Goal: Information Seeking & Learning: Learn about a topic

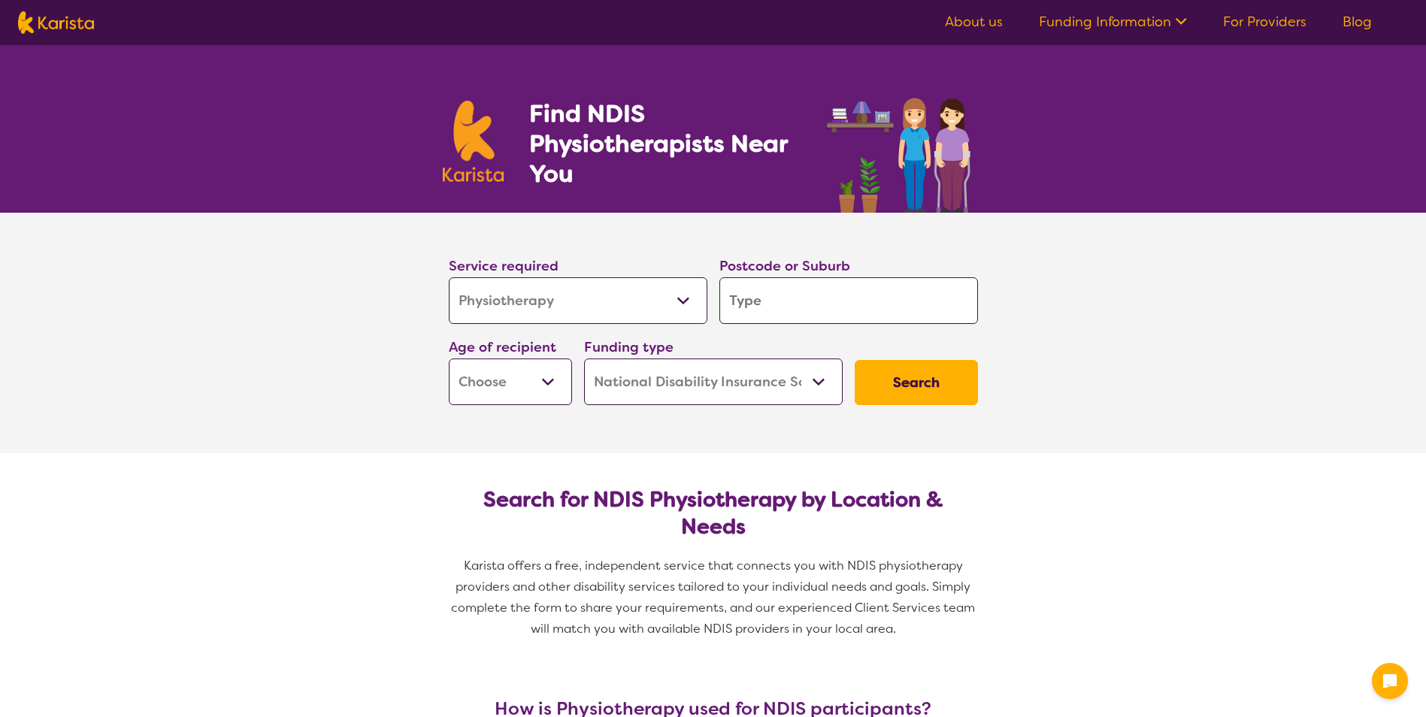
select select "Physiotherapy"
select select "NDIS"
select select "Physiotherapy"
select select "NDIS"
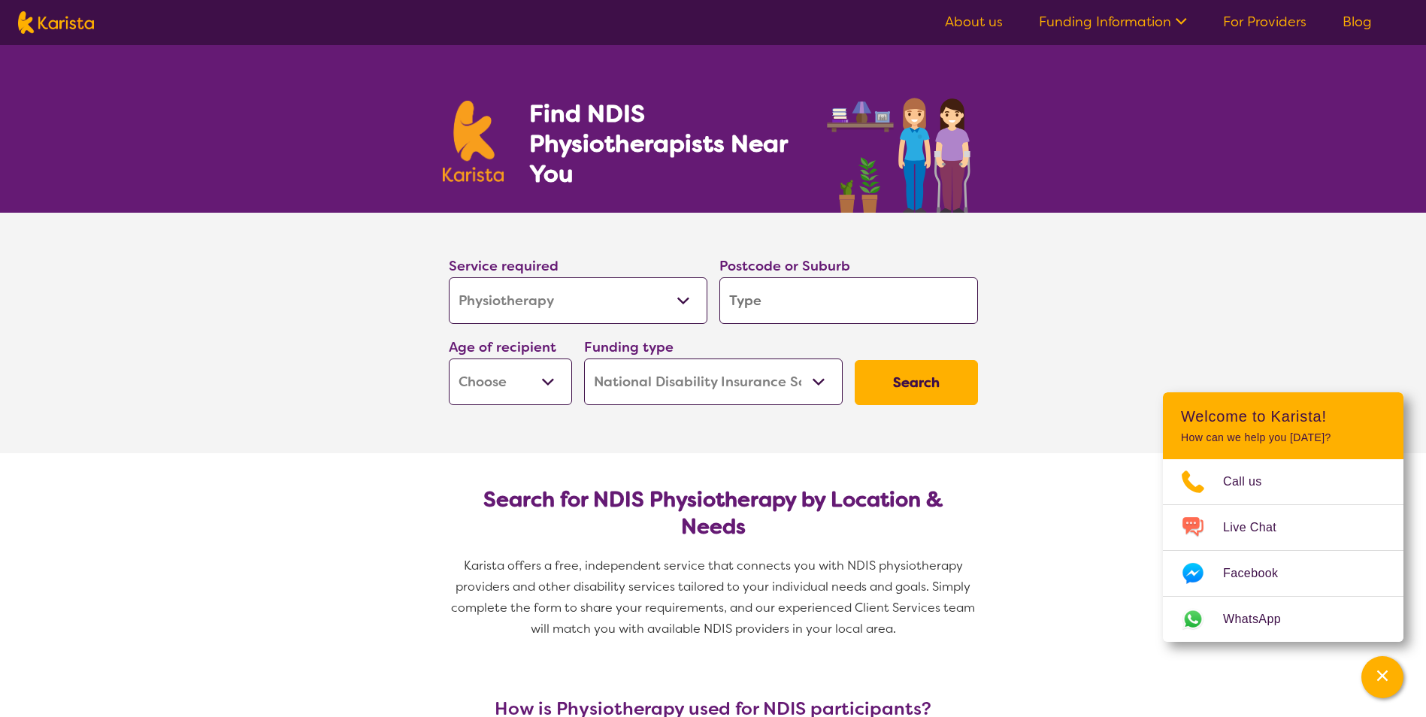
click at [682, 301] on select "Allied Health Assistant Assessment (ADHD or Autism) Behaviour support Counselli…" at bounding box center [578, 300] width 259 height 47
click at [846, 307] on input "search" at bounding box center [848, 300] width 259 height 47
type input "3"
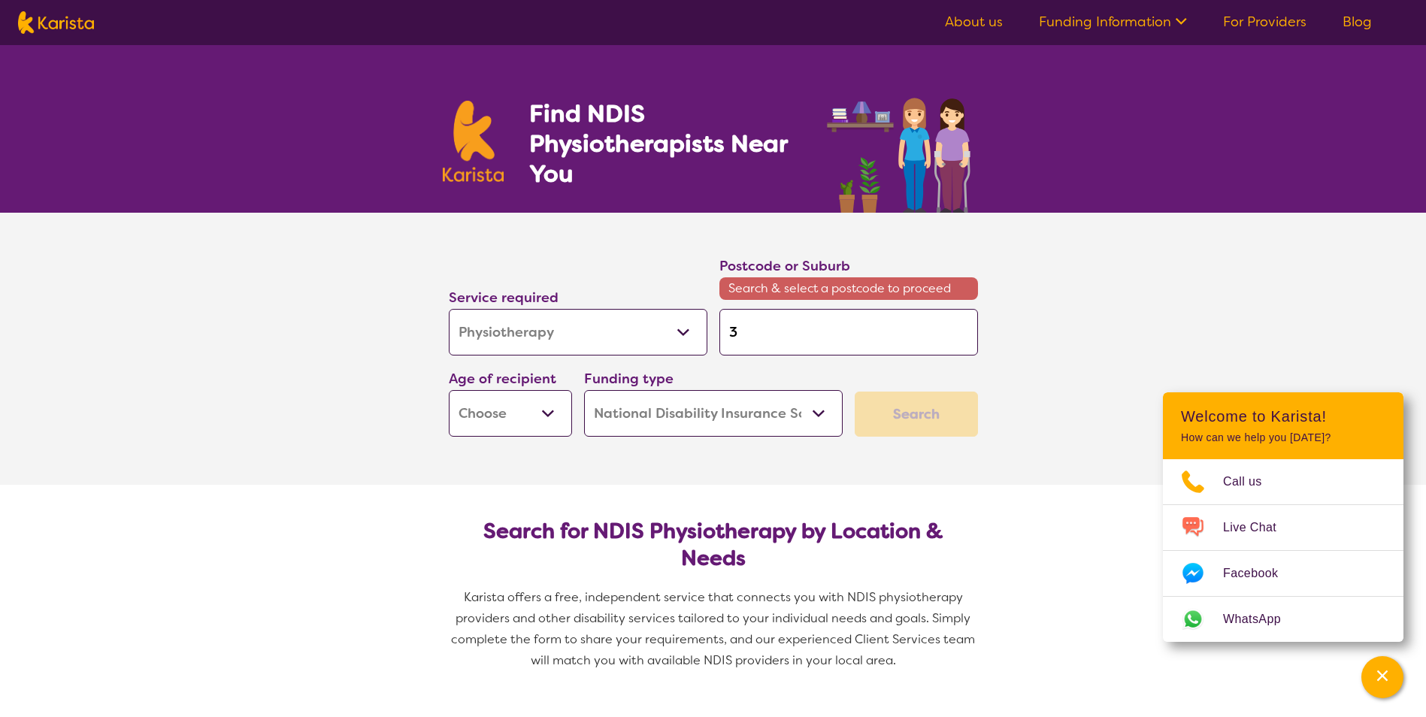
type input "33"
type input "334"
type input "3348"
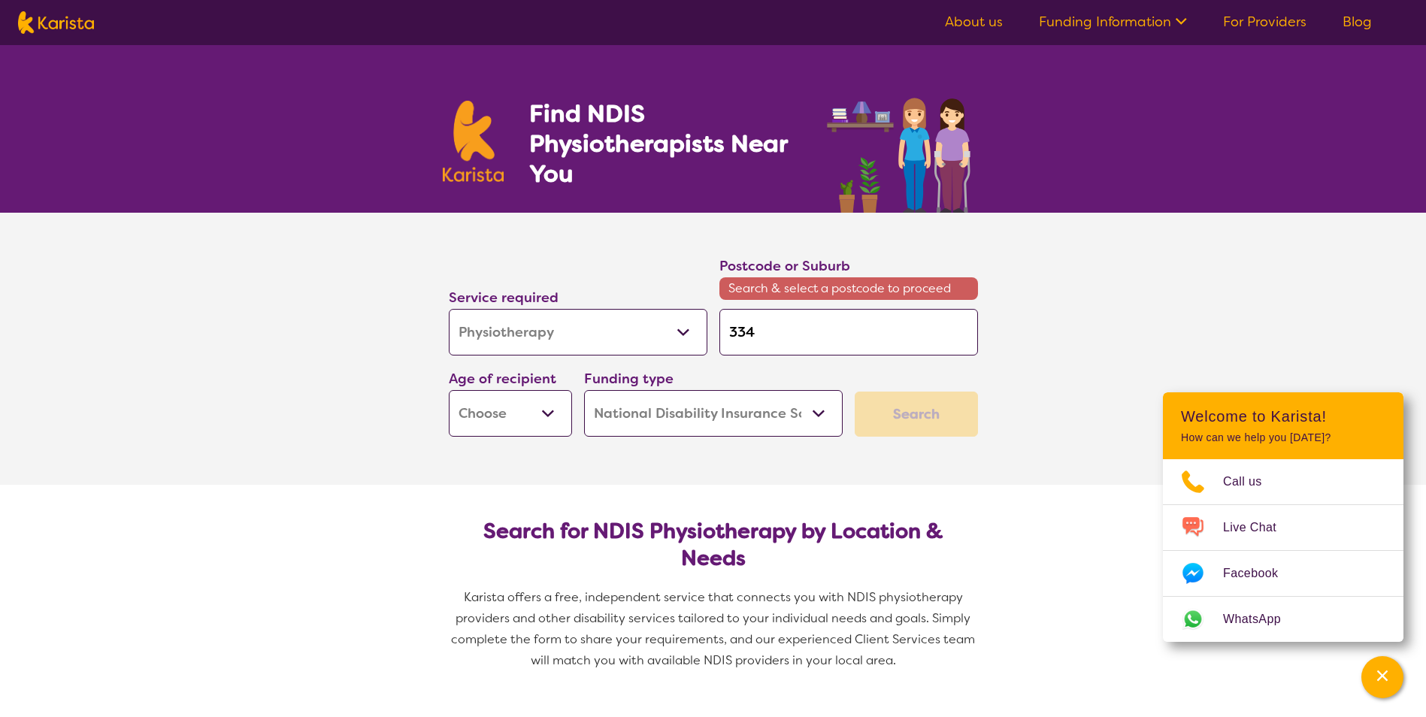
type input "3348"
click at [785, 327] on input "3348" at bounding box center [848, 332] width 259 height 47
type input "334"
type input "33"
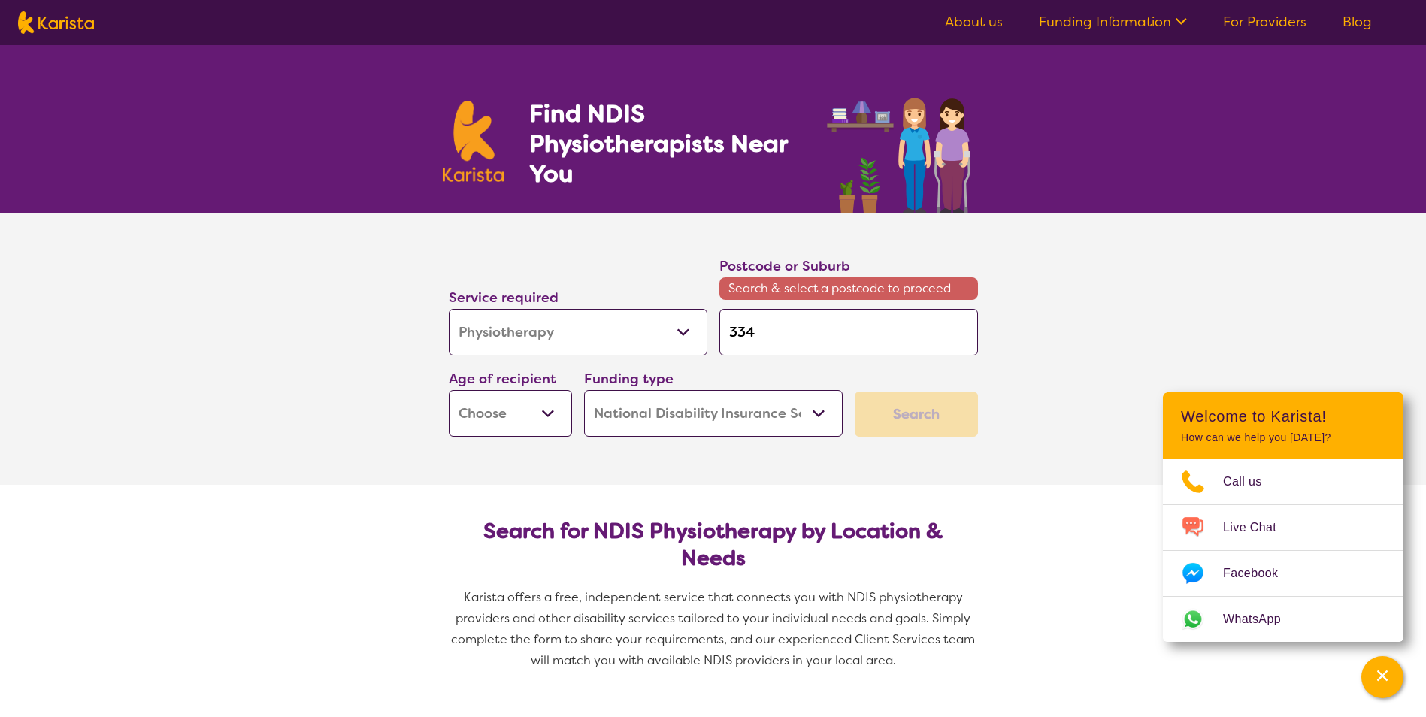
type input "33"
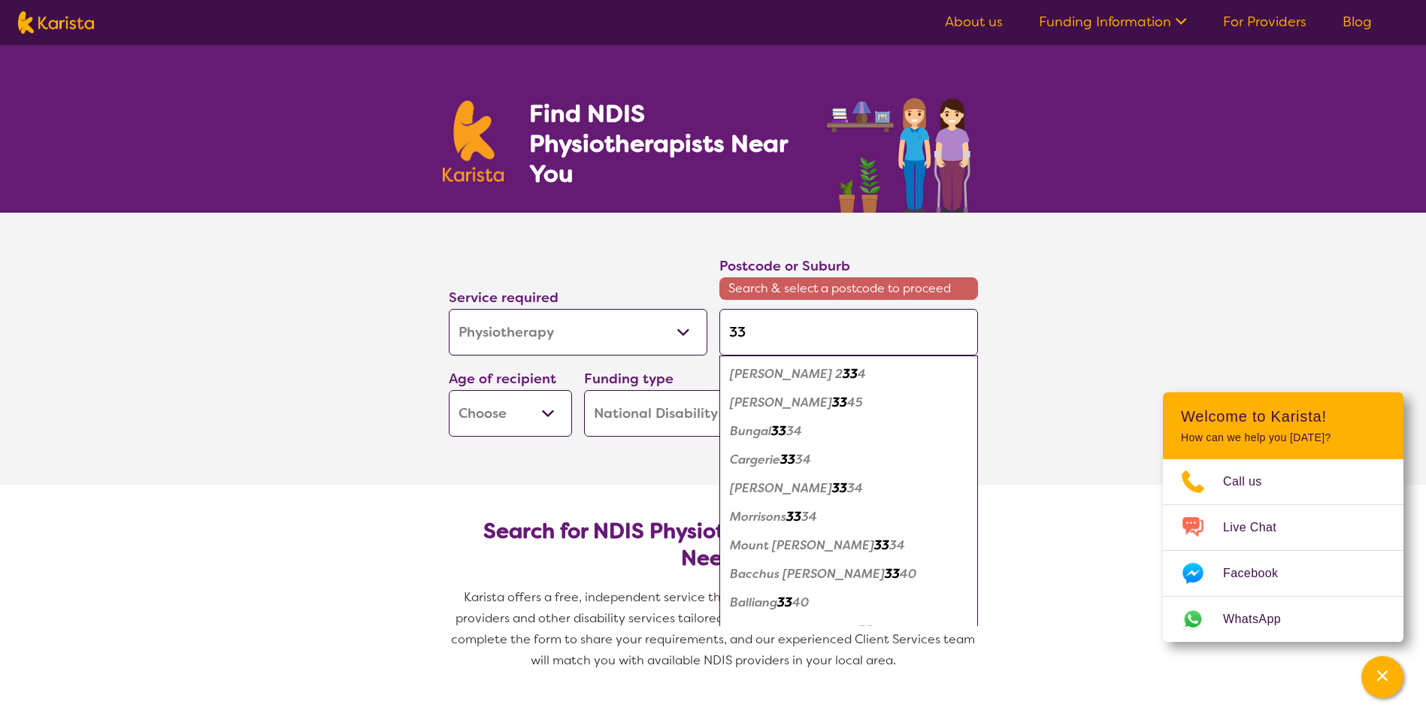
type input "333"
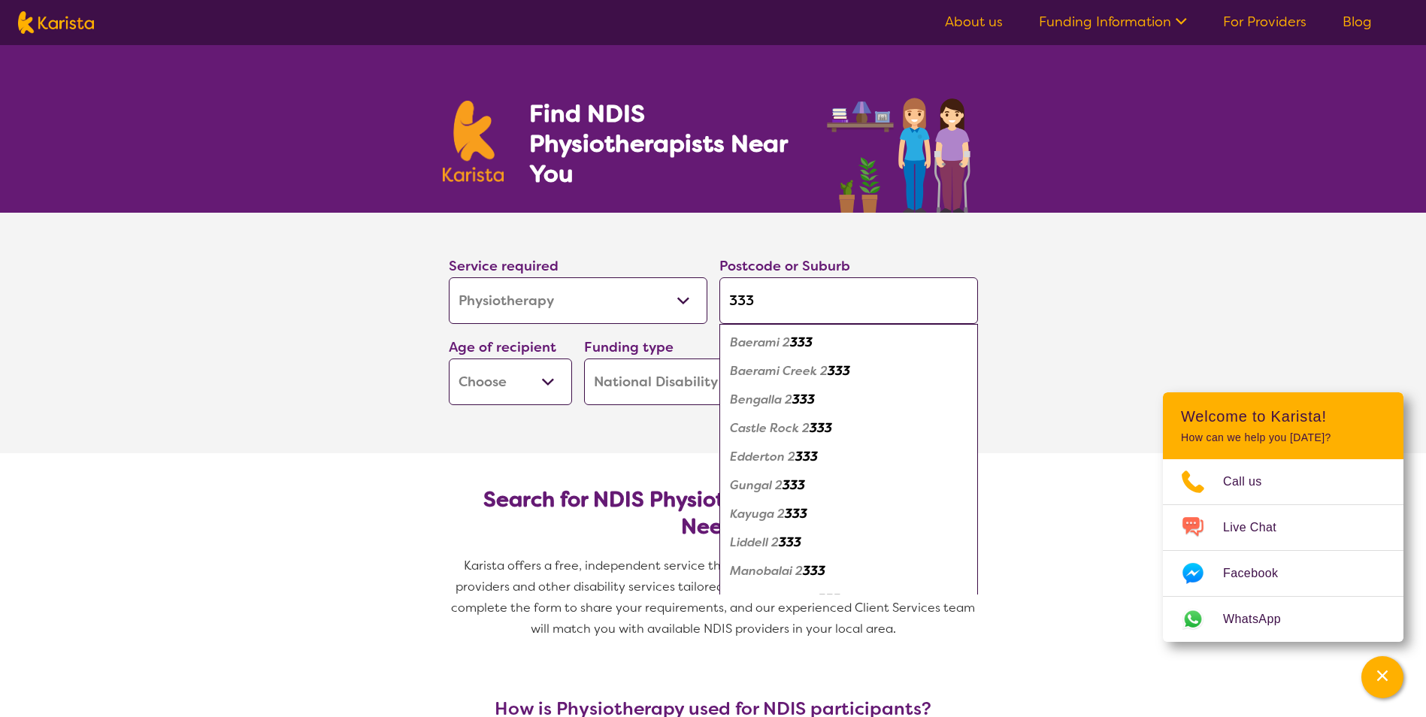
type input "3337"
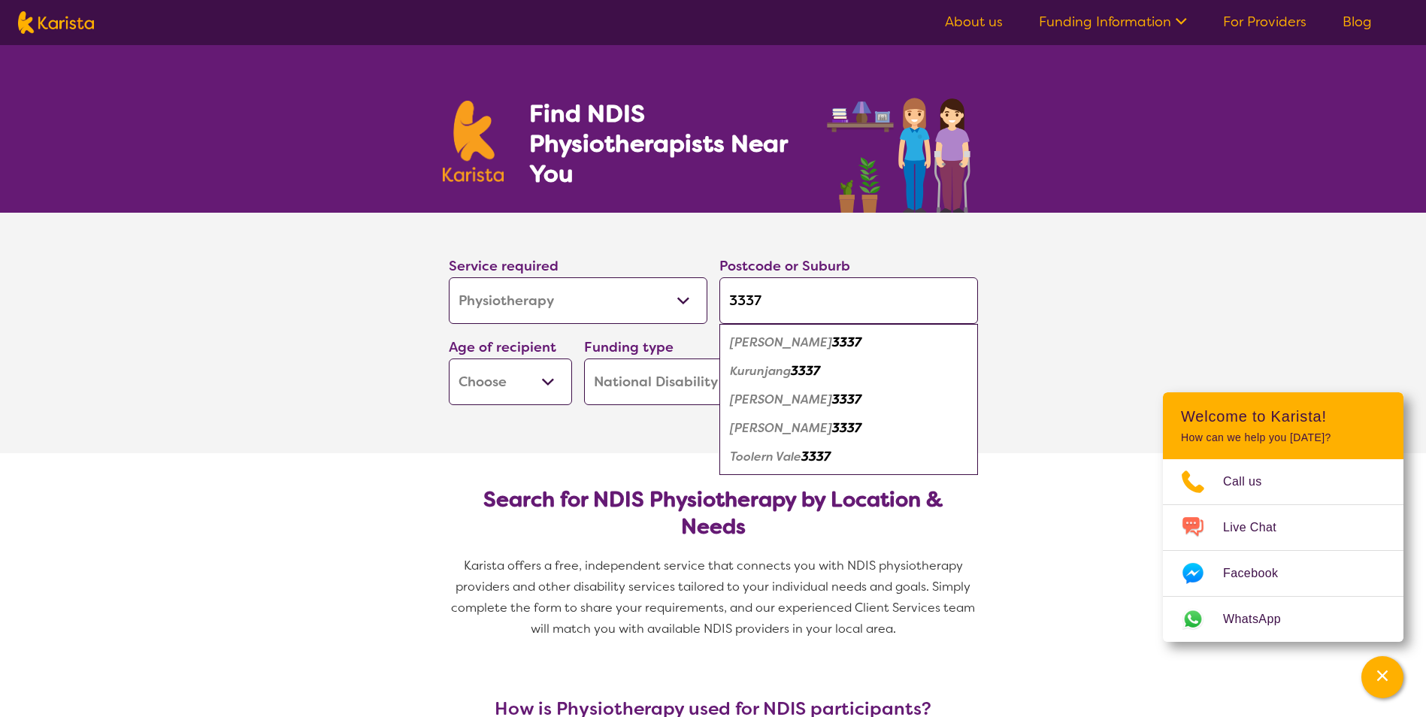
type input "3337"
click at [832, 398] on em "3337" at bounding box center [846, 400] width 29 height 16
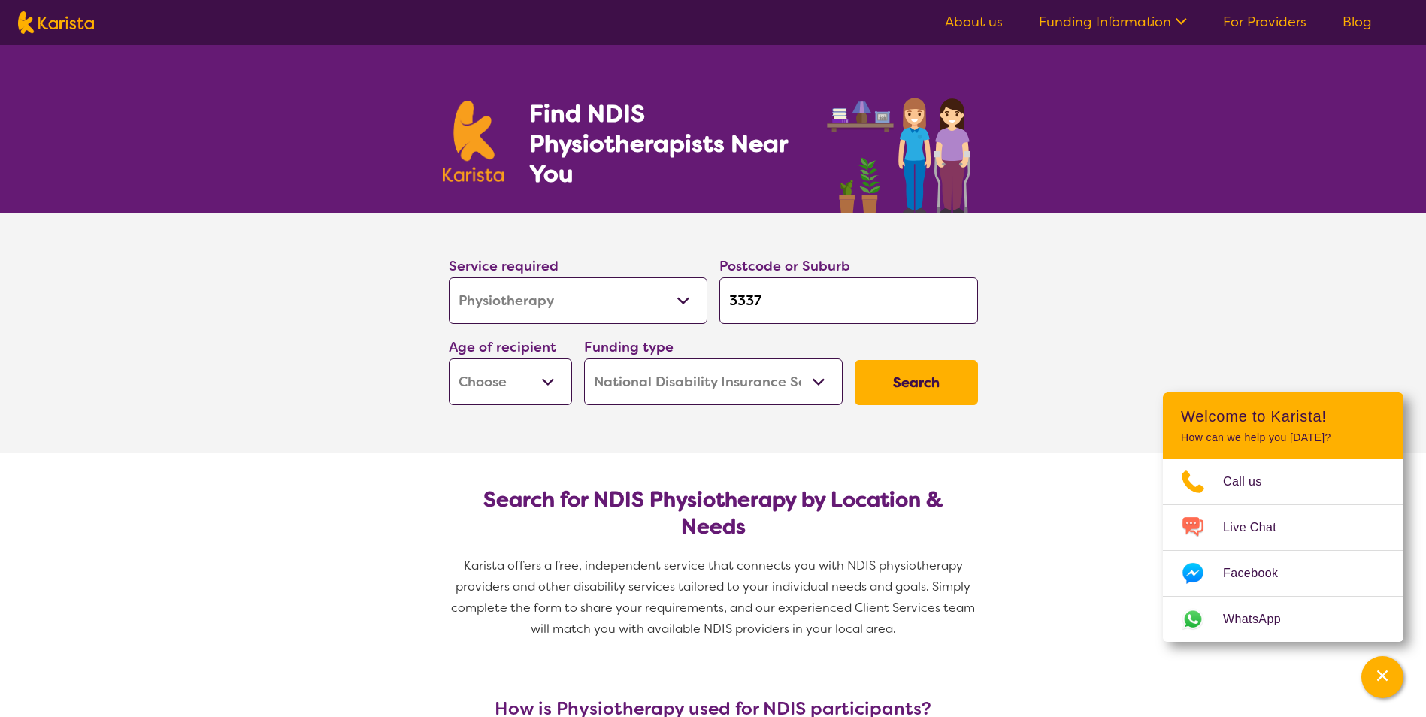
click at [553, 384] on select "Early Childhood - 0 to 9 Child - 10 to 11 Adolescent - 12 to 17 Adult - 18 to 6…" at bounding box center [510, 382] width 123 height 47
select select "AD"
click at [449, 359] on select "Early Childhood - 0 to 9 Child - 10 to 11 Adolescent - 12 to 17 Adult - 18 to 6…" at bounding box center [510, 382] width 123 height 47
select select "AD"
click at [943, 380] on button "Search" at bounding box center [916, 382] width 123 height 45
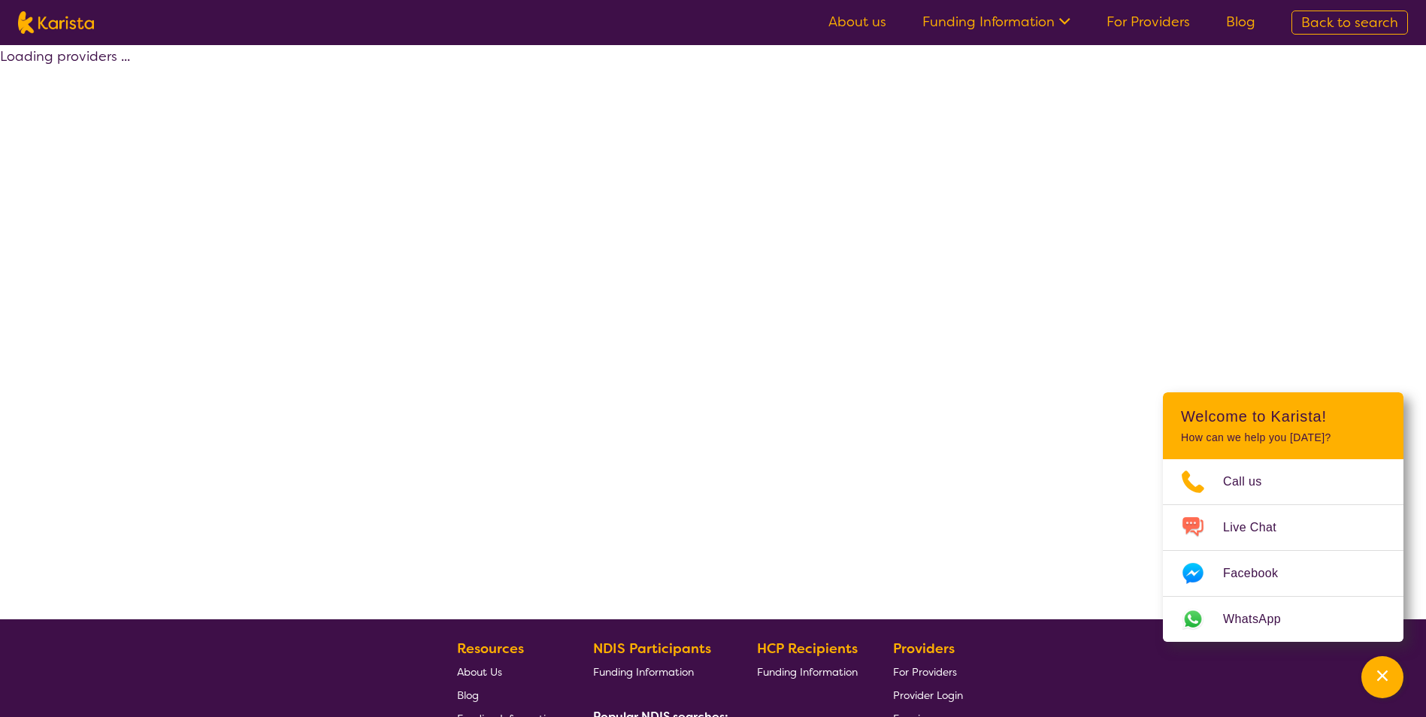
select select "by_score"
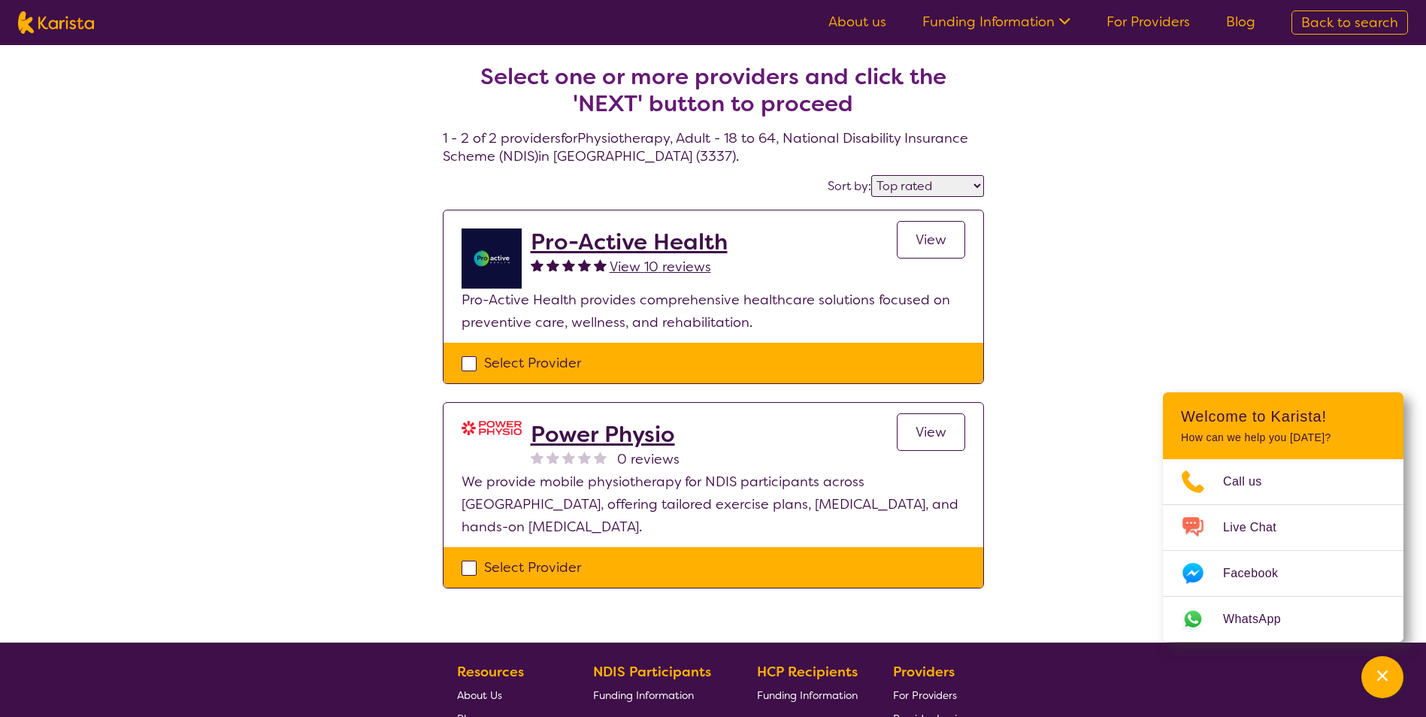
click at [673, 247] on h2 "Pro-Active Health" at bounding box center [629, 241] width 197 height 27
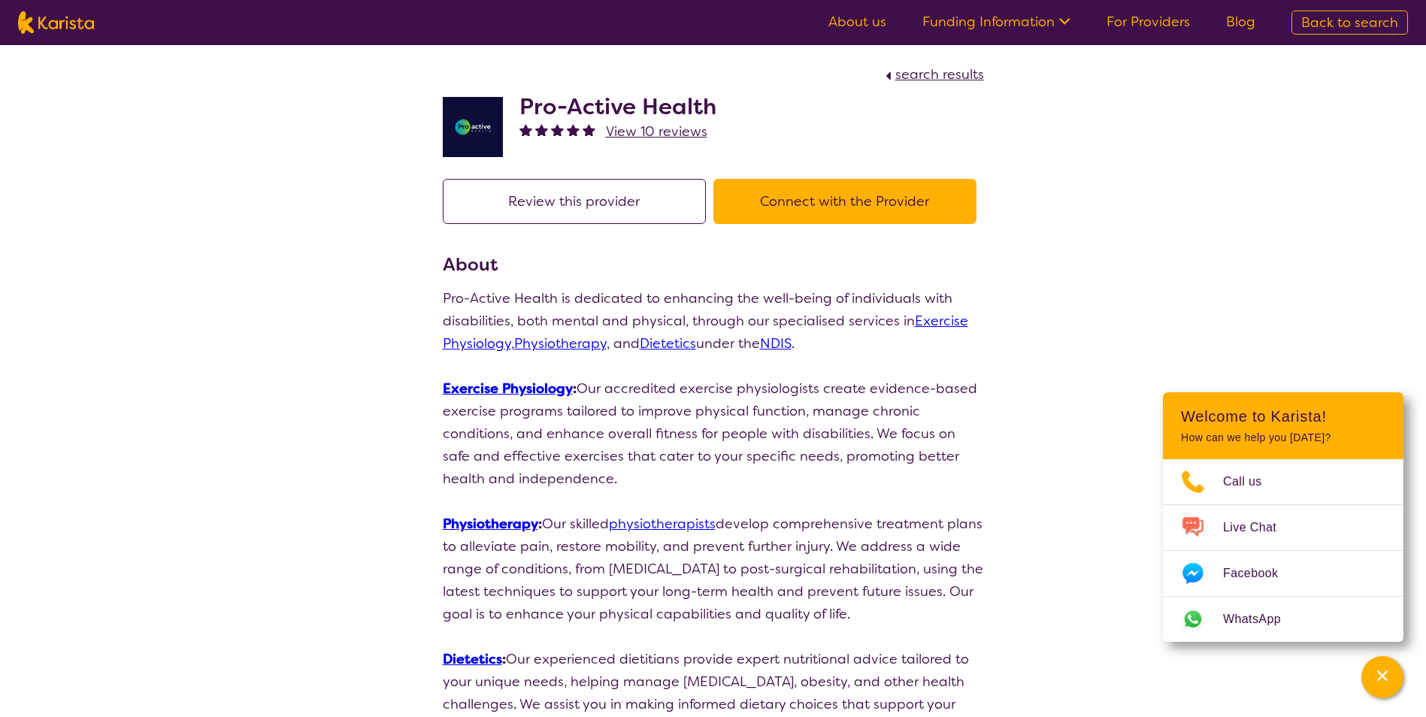
click at [783, 202] on button "Connect with the Provider" at bounding box center [844, 201] width 263 height 45
drag, startPoint x: 521, startPoint y: 104, endPoint x: 725, endPoint y: 98, distance: 203.8
click at [725, 98] on div "Pro-Active Health View 10 reviews" at bounding box center [713, 123] width 541 height 75
drag, startPoint x: 725, startPoint y: 98, endPoint x: 676, endPoint y: 101, distance: 48.2
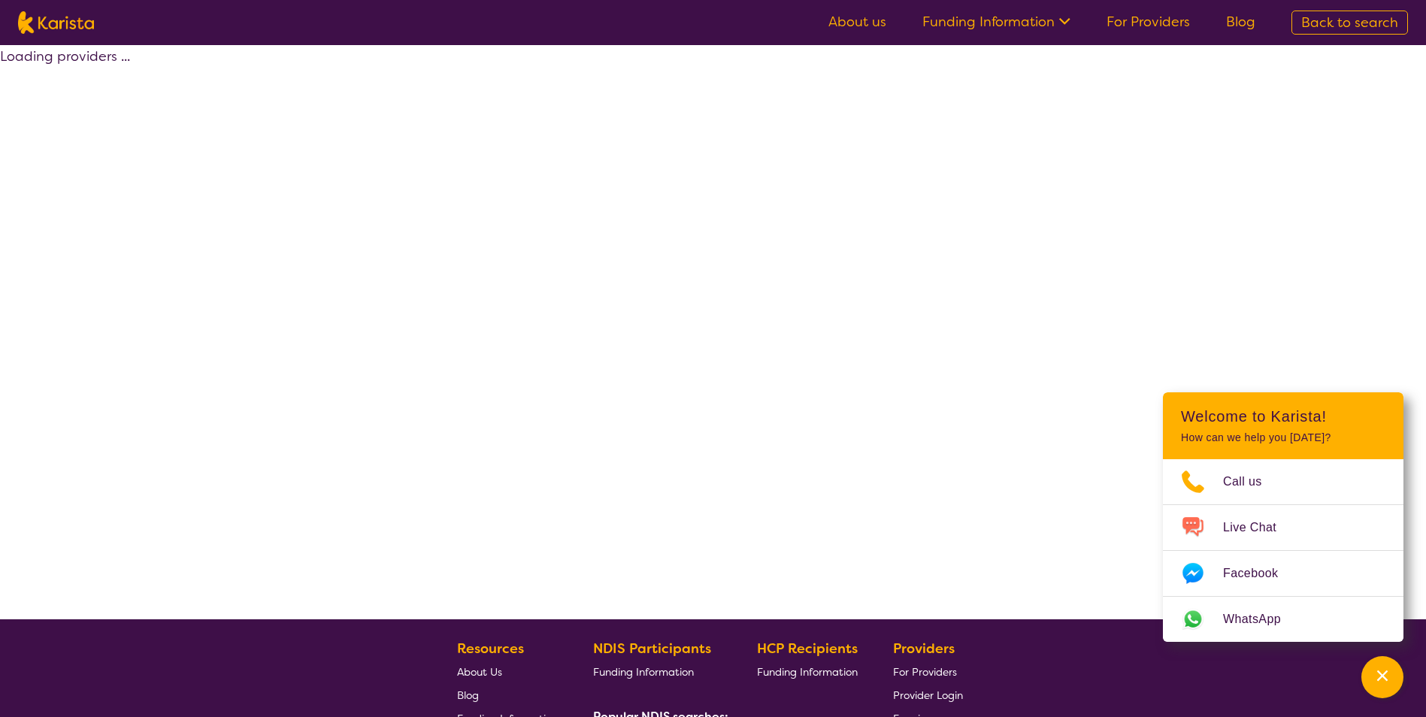
select select "by_score"
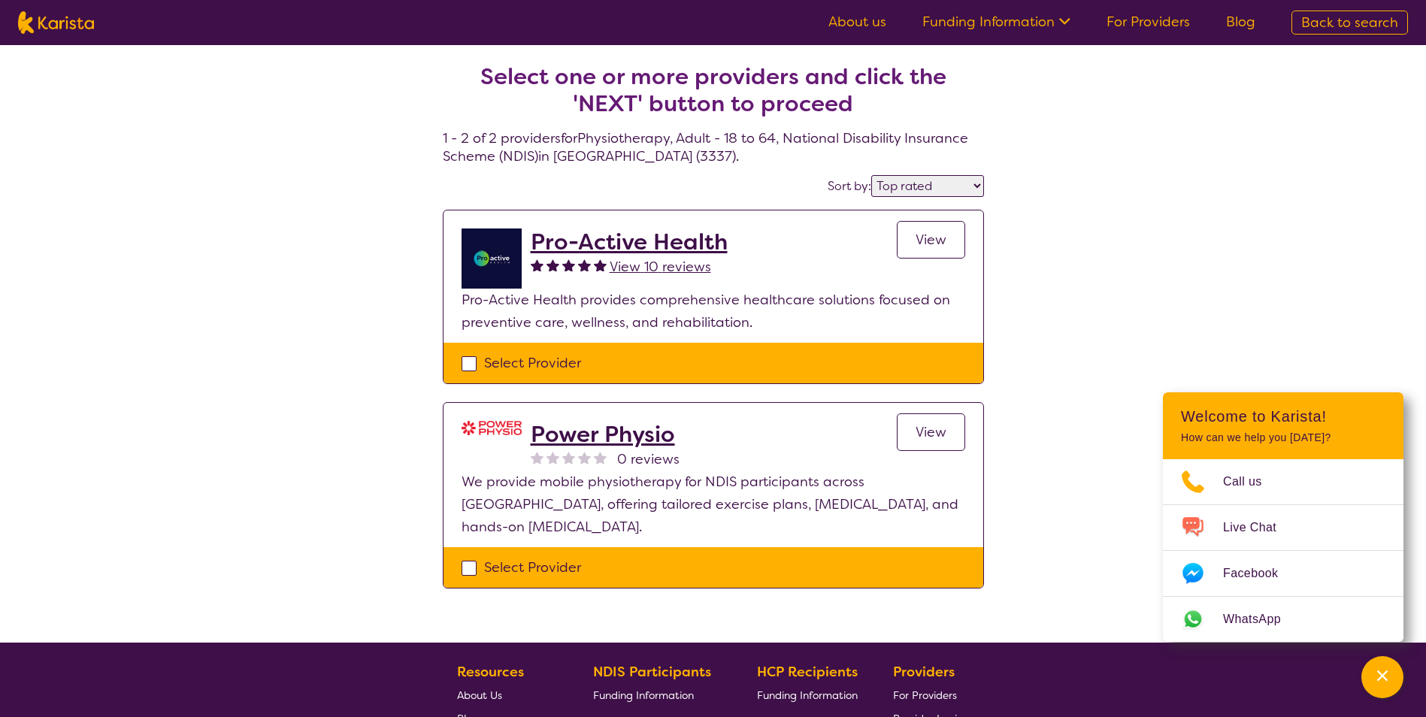
select select "Physiotherapy"
select select "AD"
select select "NDIS"
select select "Physiotherapy"
select select "AD"
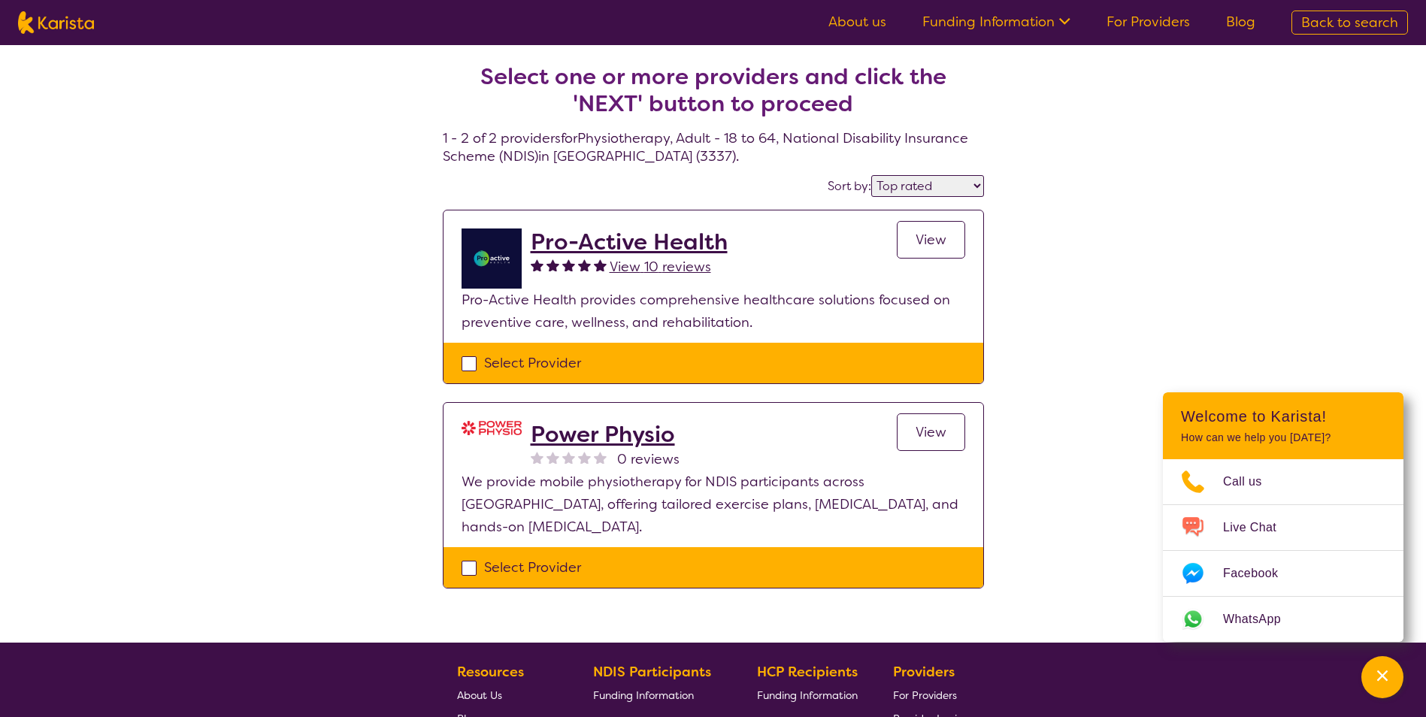
select select "NDIS"
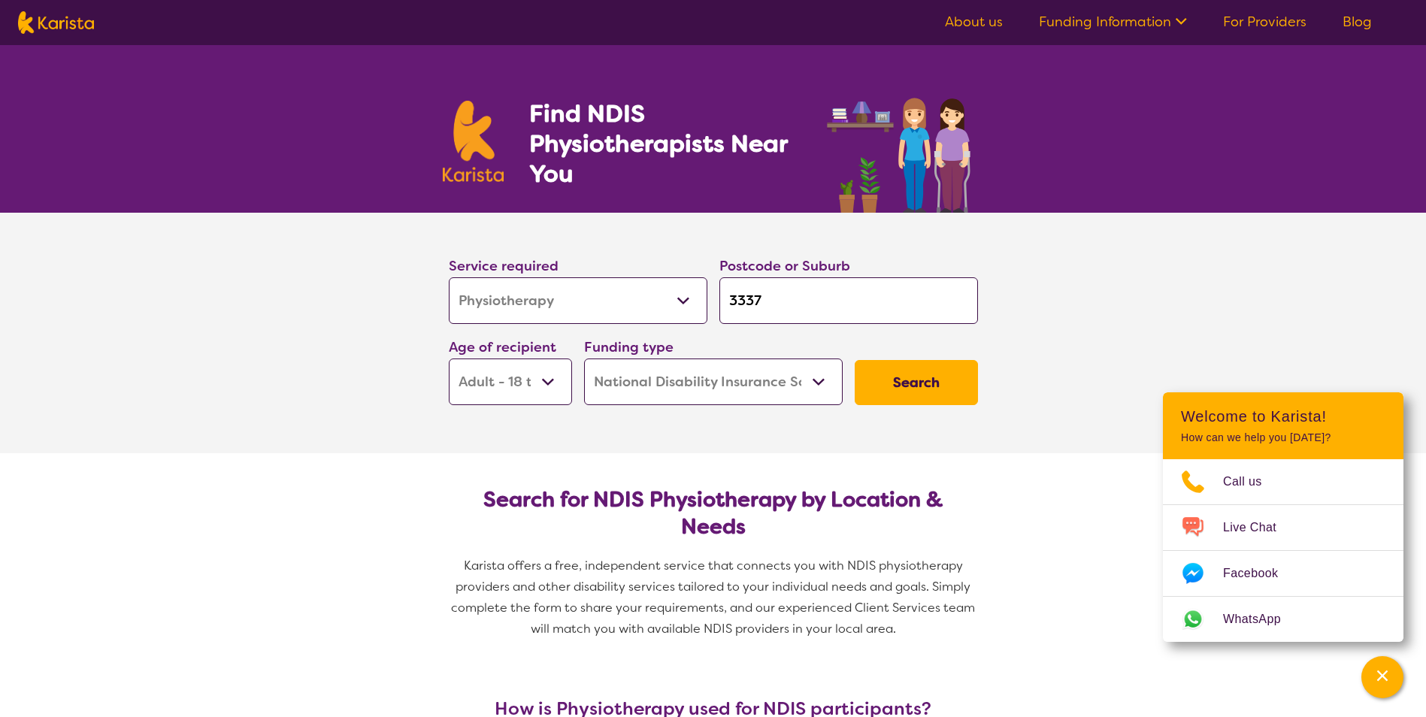
click at [912, 383] on button "Search" at bounding box center [916, 382] width 123 height 45
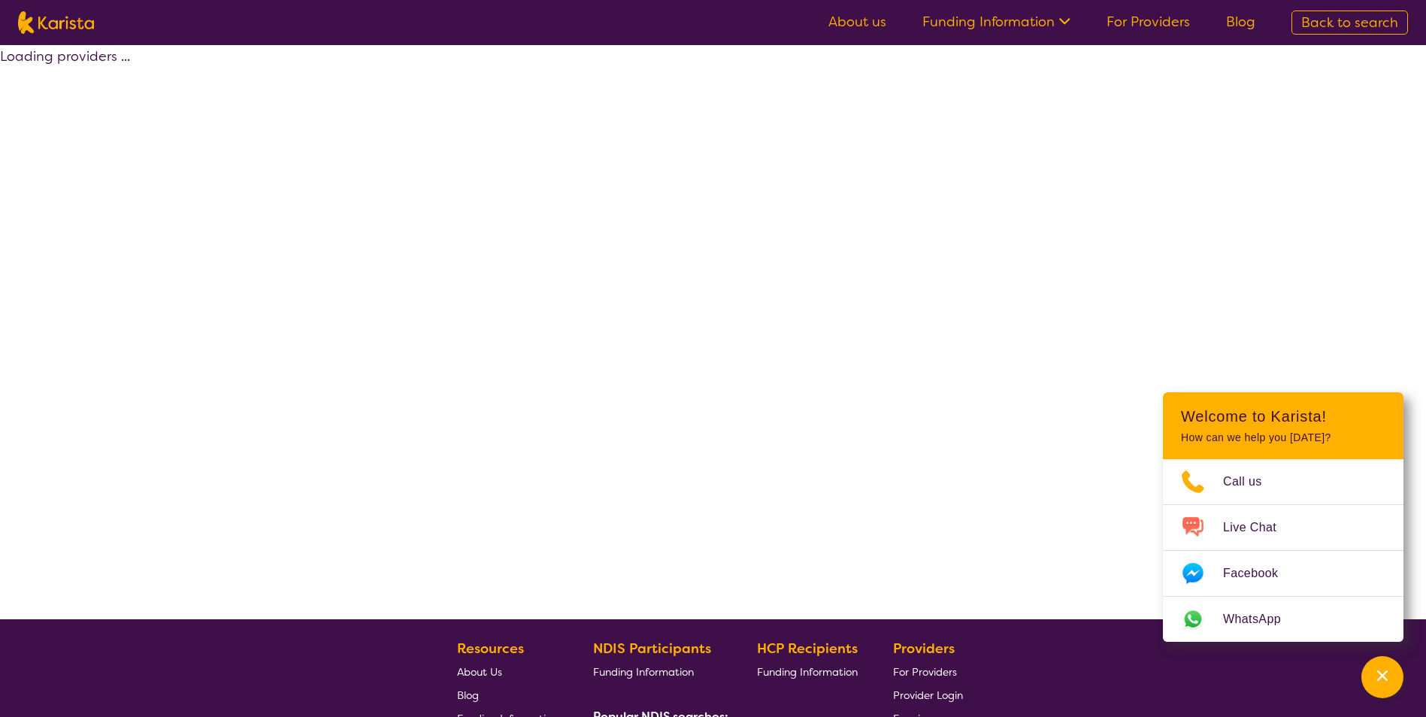
select select "by_score"
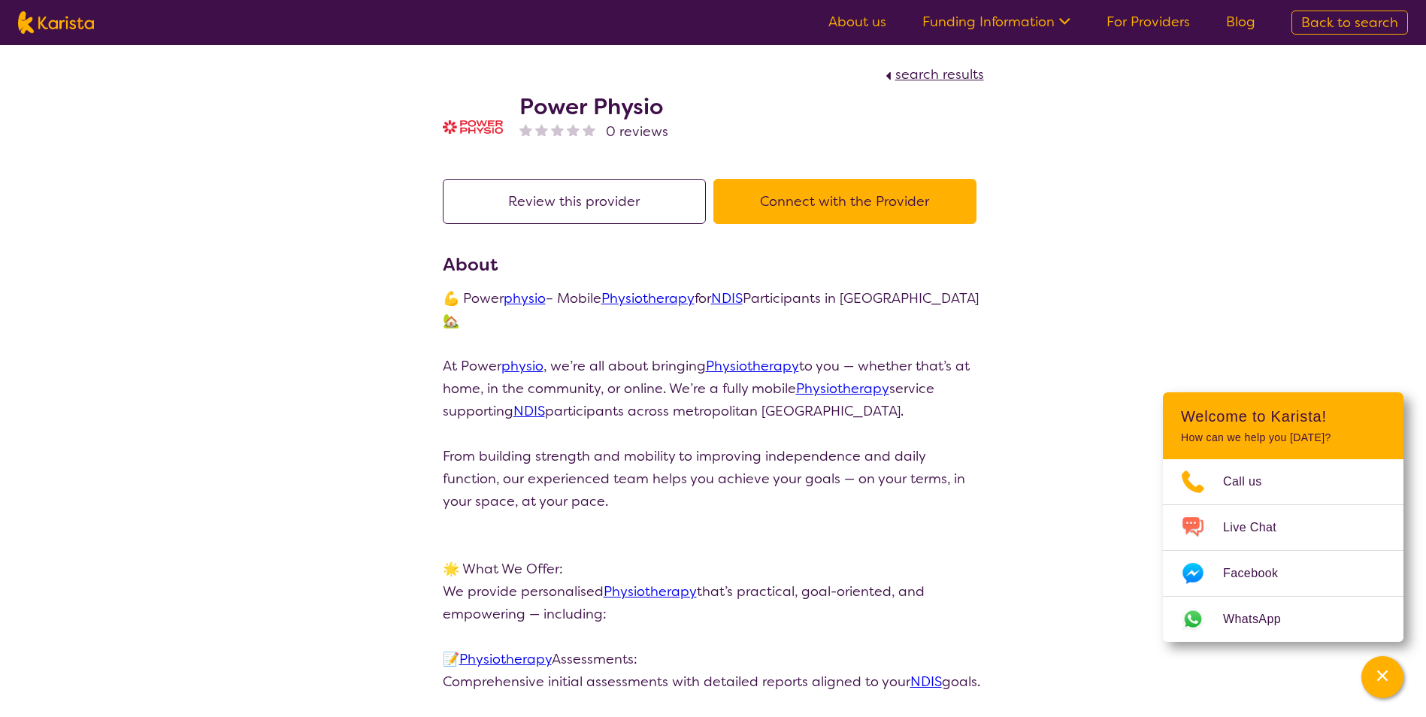
click at [809, 212] on button "Connect with the Provider" at bounding box center [844, 201] width 263 height 45
drag, startPoint x: 658, startPoint y: 110, endPoint x: 510, endPoint y: 101, distance: 148.3
click at [510, 101] on div "Power Physio 0 reviews" at bounding box center [713, 123] width 541 height 75
drag, startPoint x: 510, startPoint y: 101, endPoint x: 573, endPoint y: 113, distance: 65.0
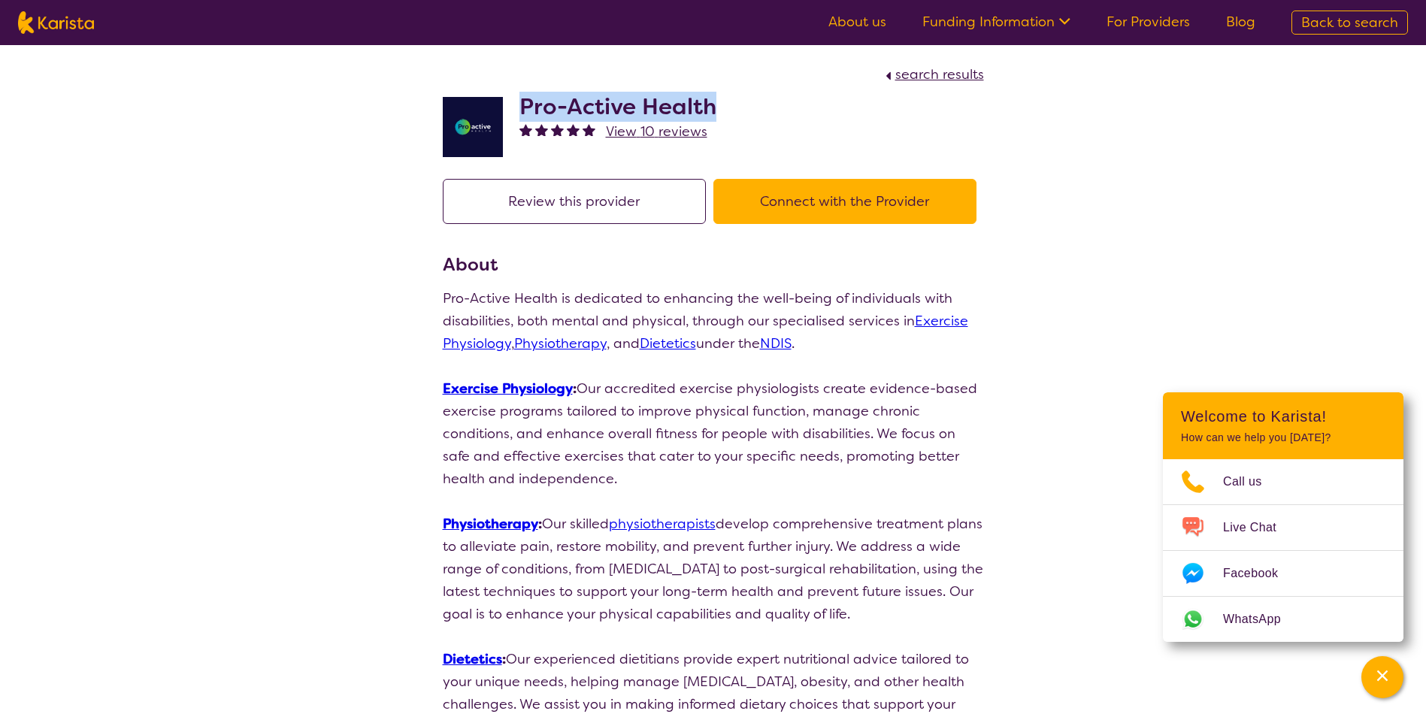
drag, startPoint x: 522, startPoint y: 110, endPoint x: 716, endPoint y: 104, distance: 193.3
click at [716, 104] on div "Pro-Active Health View 10 reviews" at bounding box center [713, 123] width 541 height 75
drag, startPoint x: 716, startPoint y: 104, endPoint x: 700, endPoint y: 106, distance: 15.2
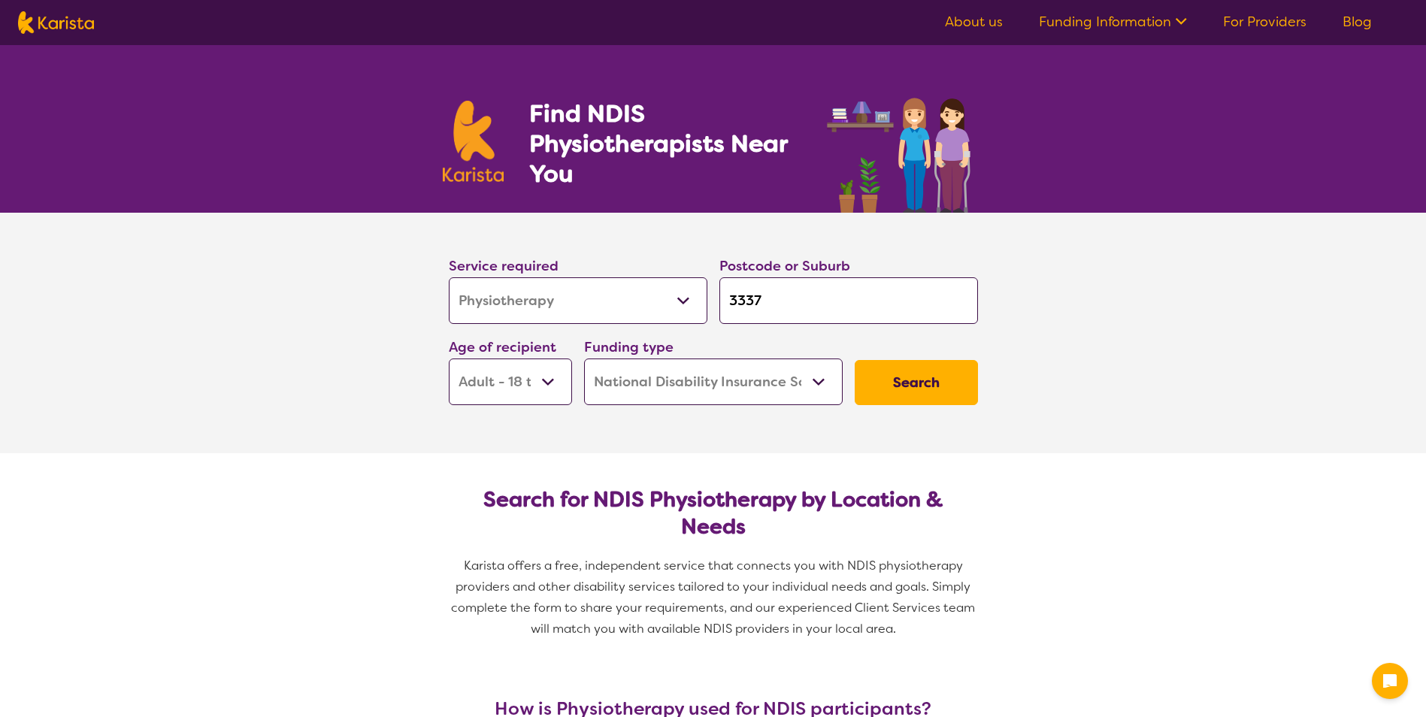
select select "Physiotherapy"
select select "AD"
select select "NDIS"
select select "Physiotherapy"
select select "AD"
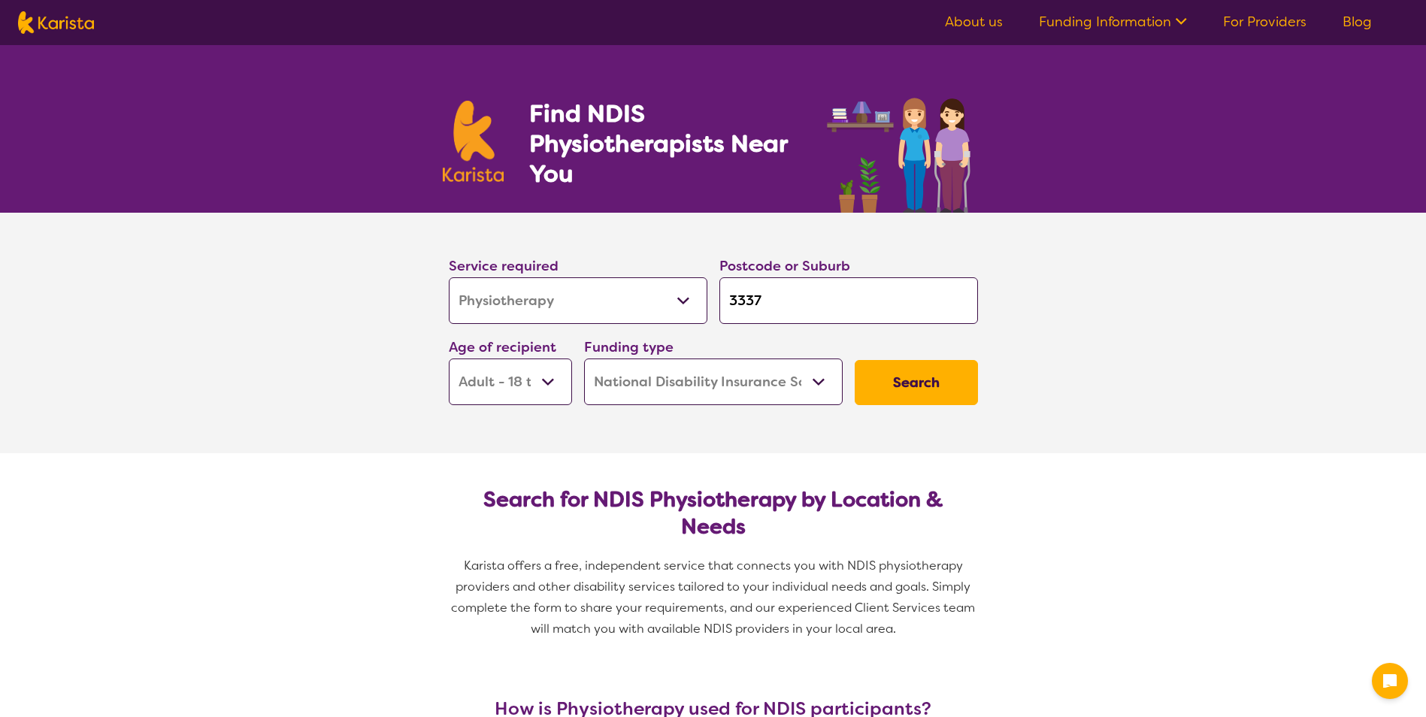
select select "NDIS"
click at [663, 309] on select "Allied Health Assistant Assessment (ADHD or Autism) Behaviour support Counselli…" at bounding box center [578, 300] width 259 height 47
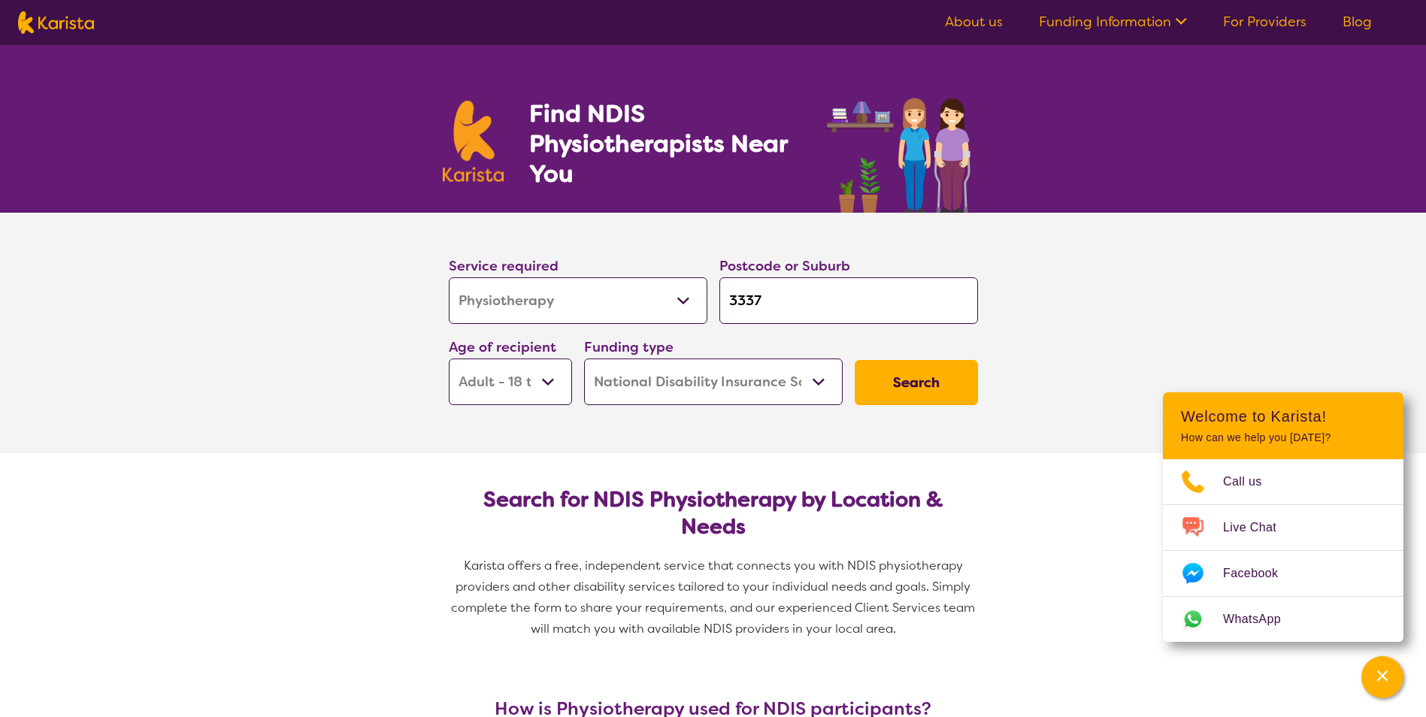
select select "Counselling"
click at [449, 277] on select "Allied Health Assistant Assessment (ADHD or Autism) Behaviour support Counselli…" at bounding box center [578, 300] width 259 height 47
select select "Counselling"
click at [906, 392] on button "Search" at bounding box center [916, 382] width 123 height 45
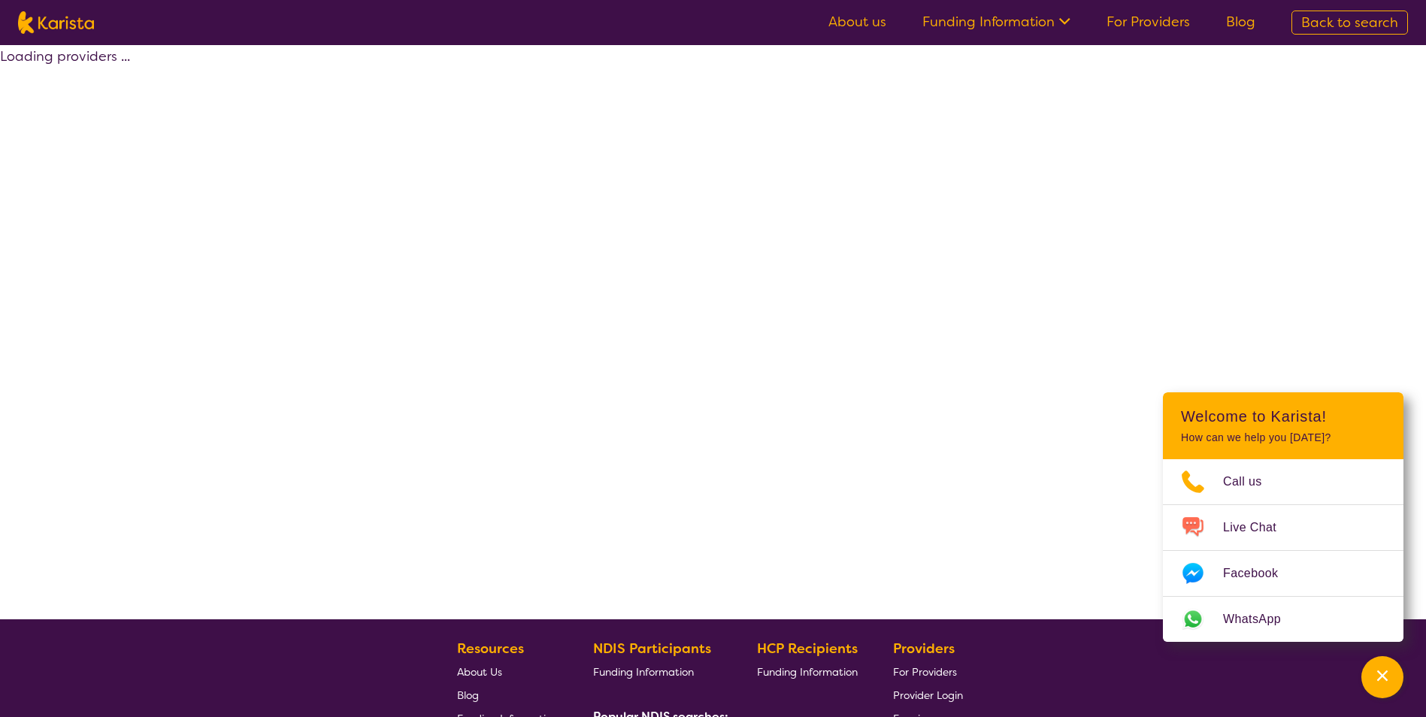
select select "by_score"
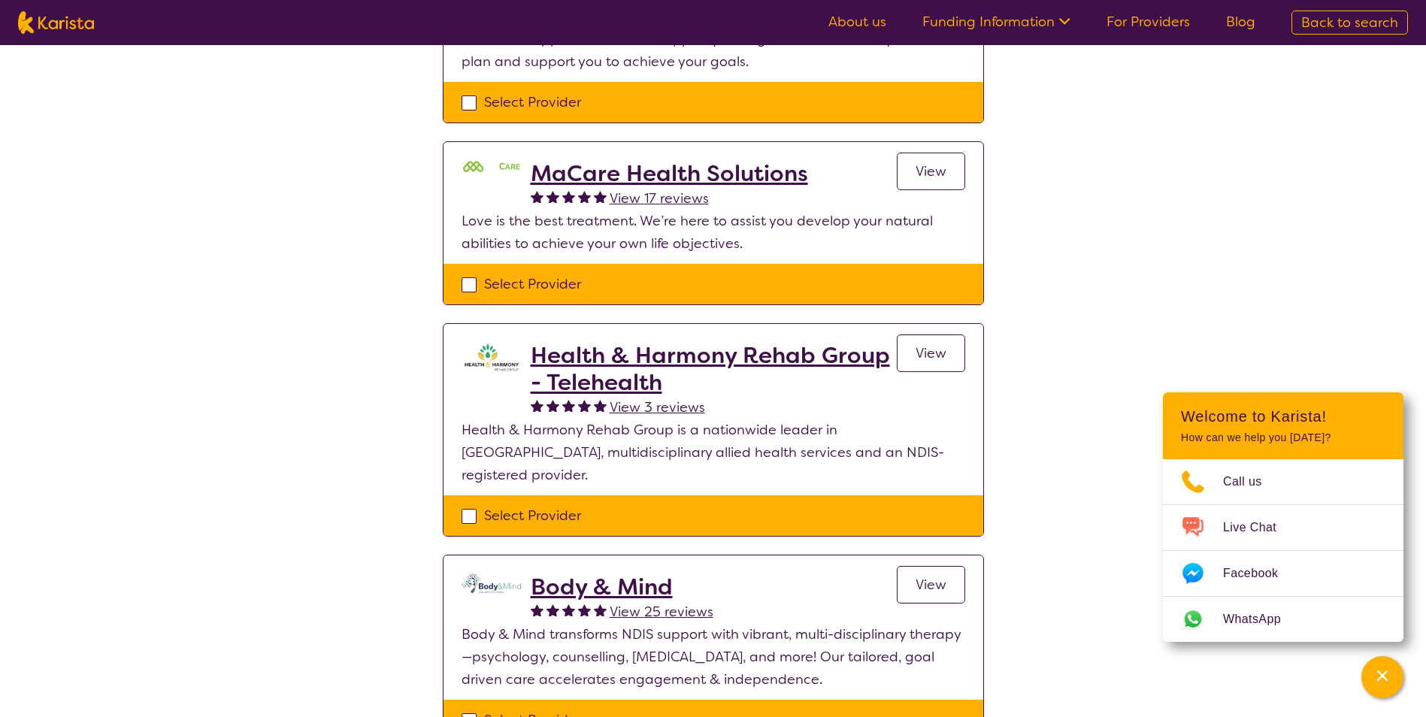
scroll to position [301, 0]
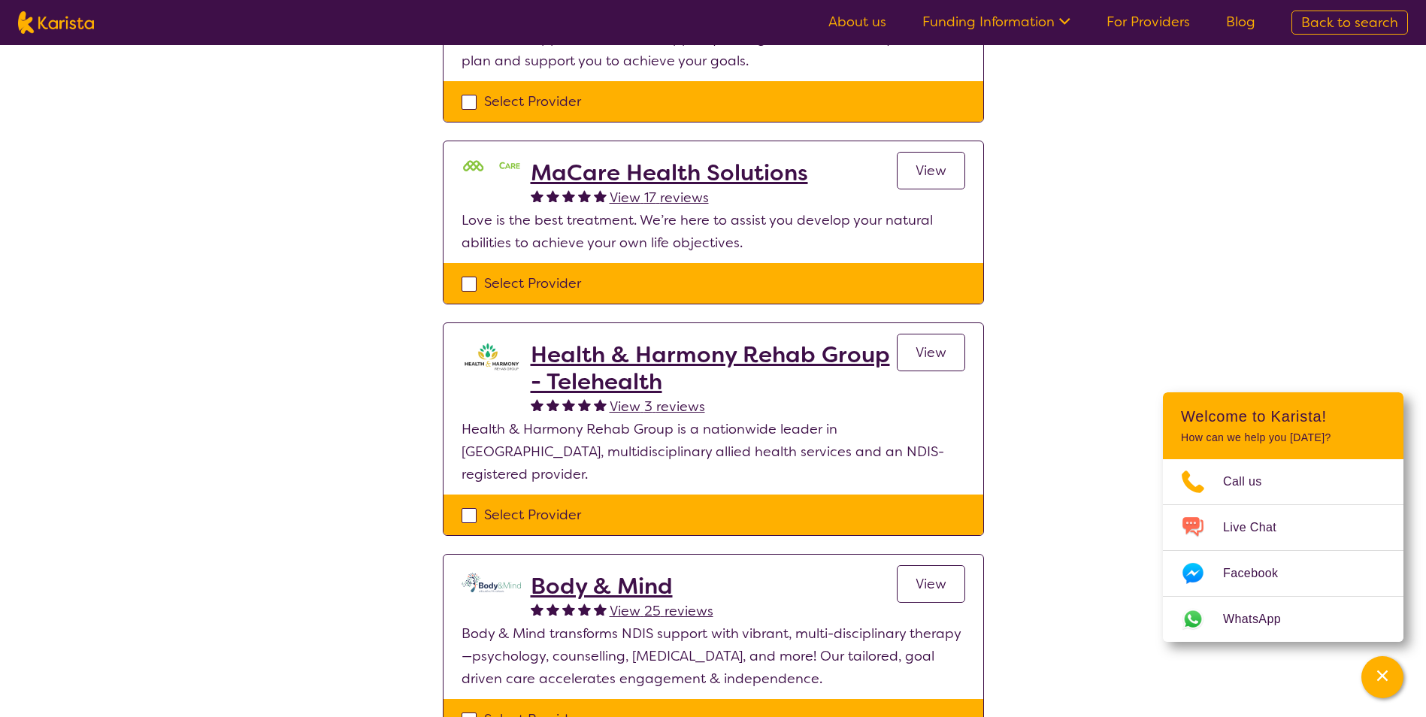
click at [654, 573] on h2 "Body & Mind" at bounding box center [622, 586] width 183 height 27
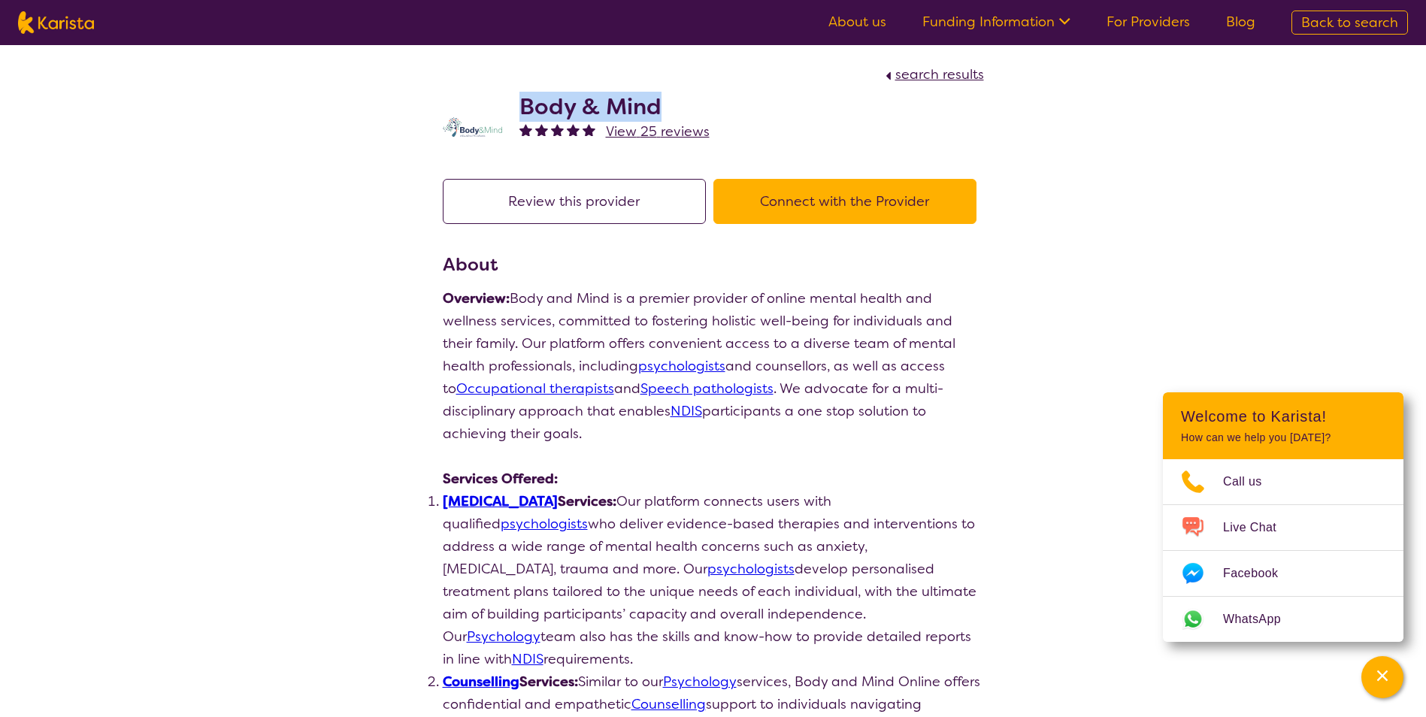
drag, startPoint x: 519, startPoint y: 107, endPoint x: 661, endPoint y: 108, distance: 142.1
click at [661, 108] on h2 "Body & Mind" at bounding box center [614, 106] width 190 height 27
drag, startPoint x: 661, startPoint y: 108, endPoint x: 646, endPoint y: 112, distance: 16.2
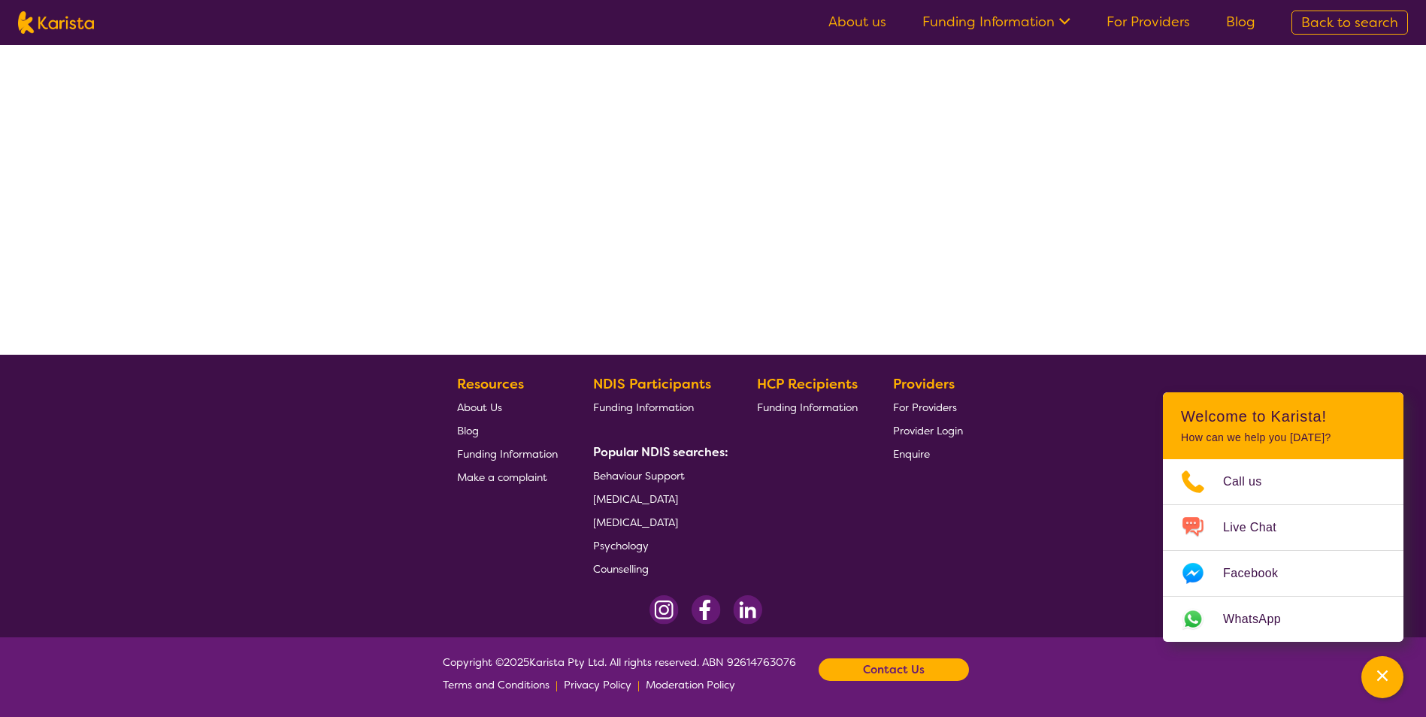
select select "by_score"
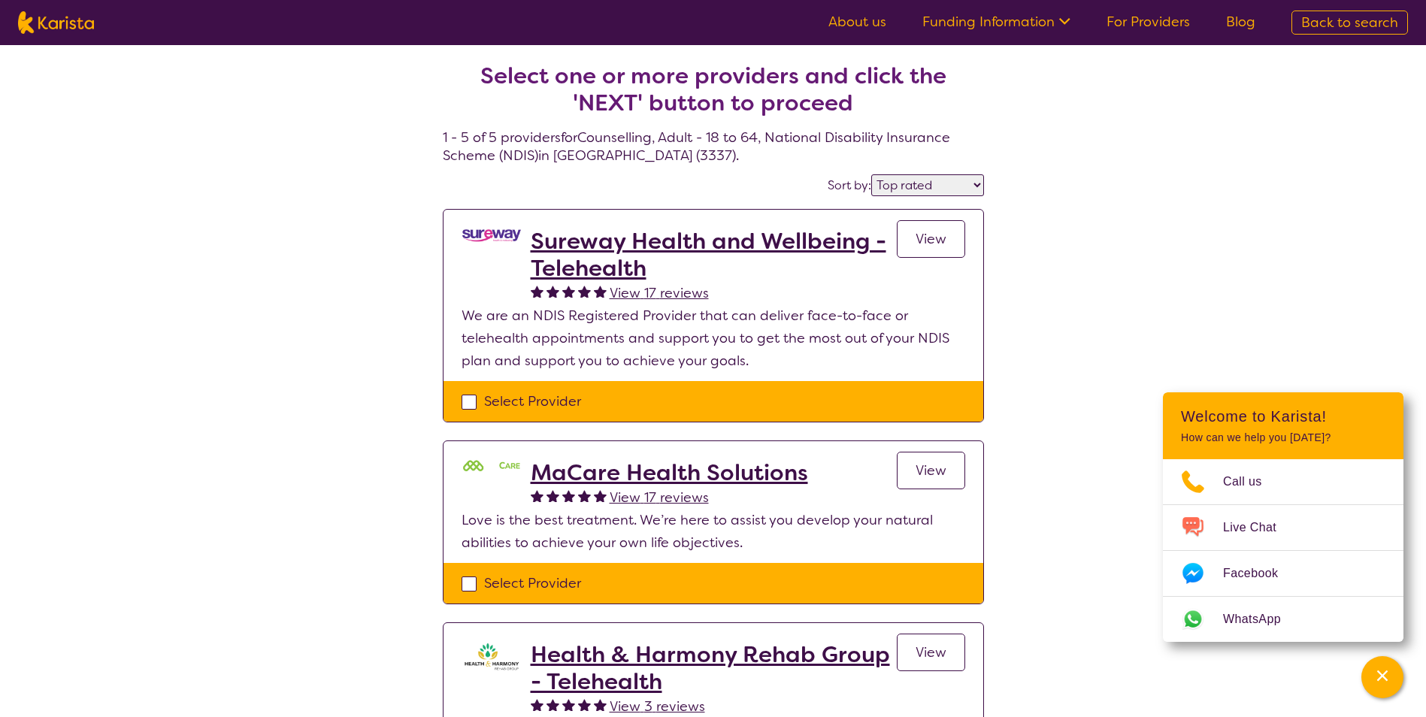
scroll to position [0, 0]
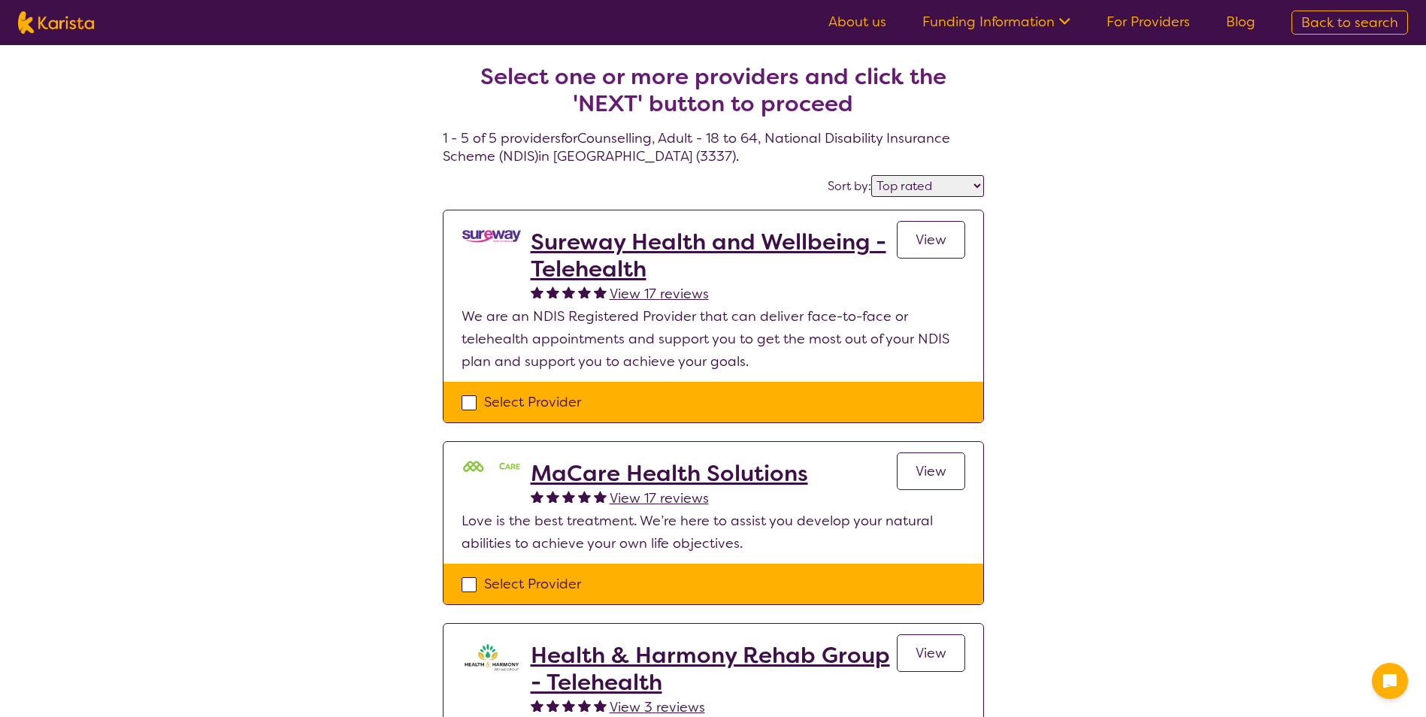
select select "by_score"
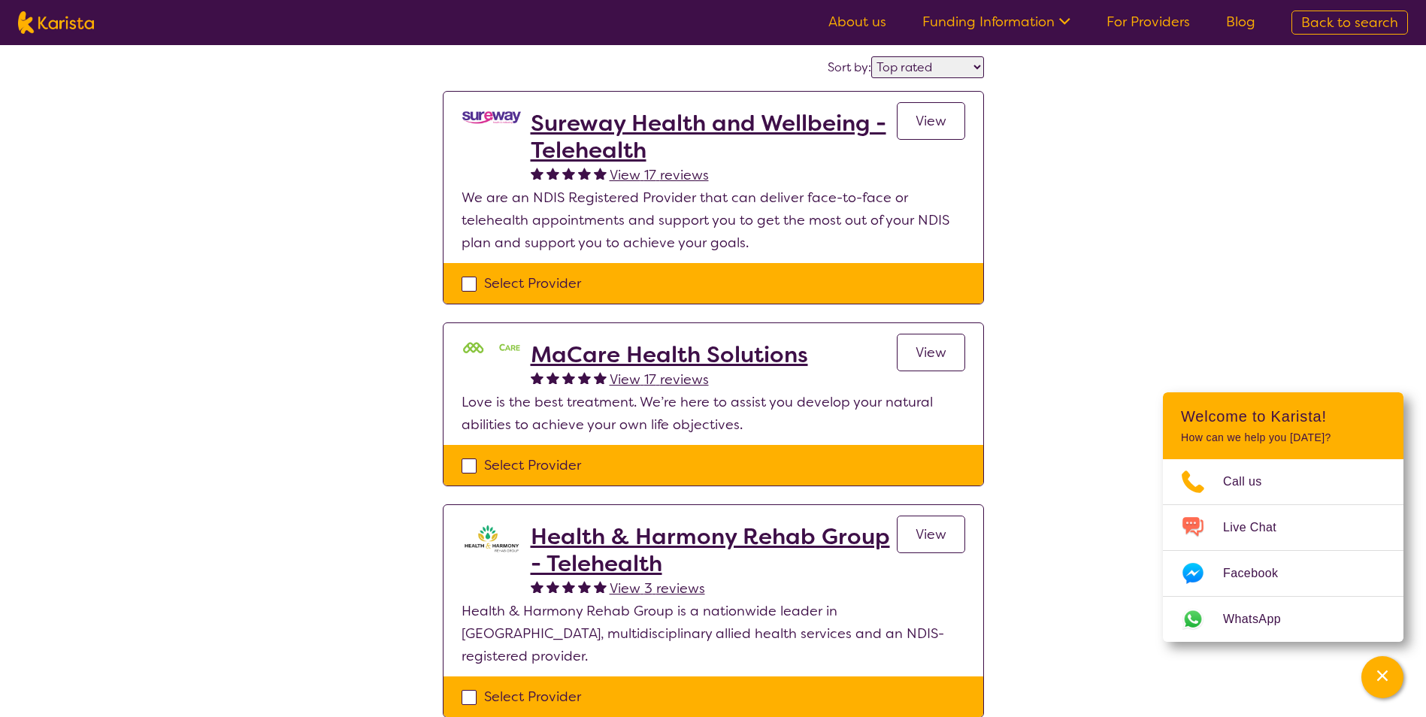
scroll to position [301, 0]
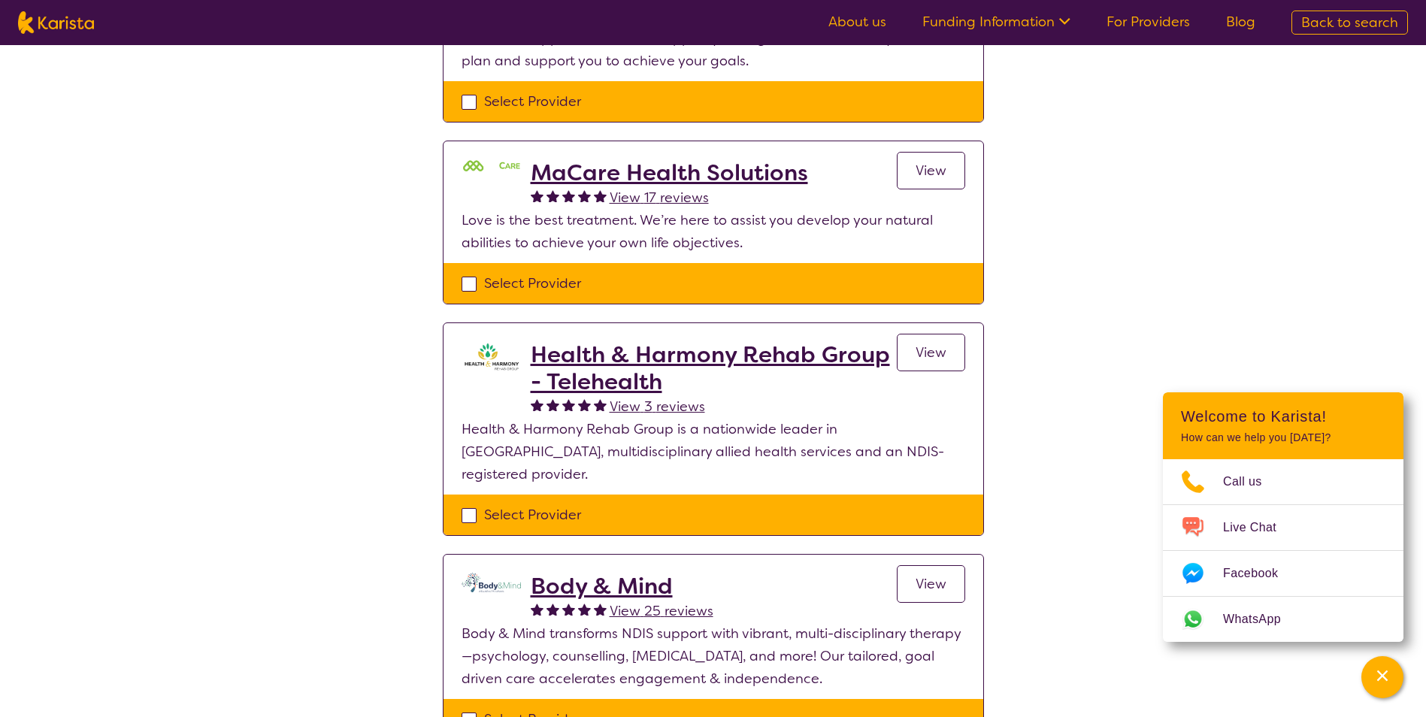
click at [49, 30] on img at bounding box center [56, 22] width 76 height 23
select select "Counselling"
select select "AD"
select select "NDIS"
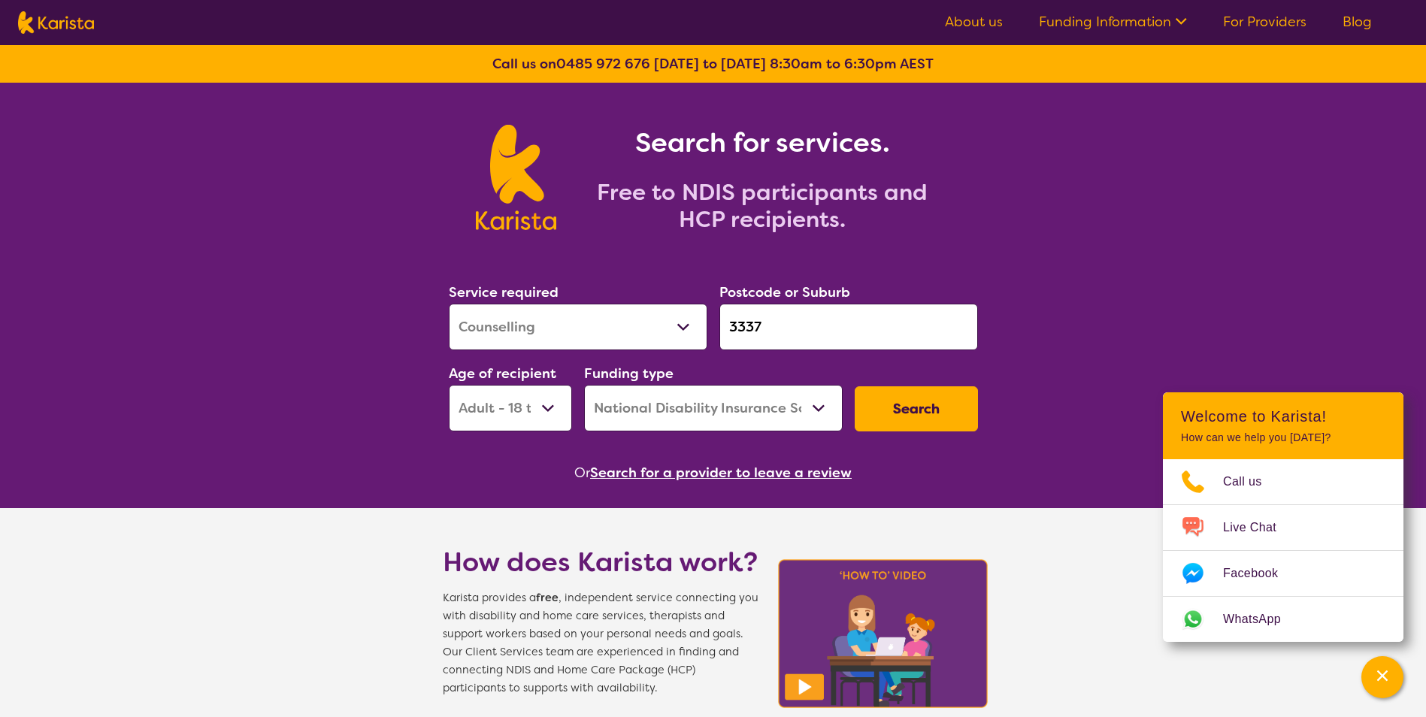
click at [672, 328] on select "Allied Health Assistant Assessment ([MEDICAL_DATA] or [MEDICAL_DATA]) Behaviour…" at bounding box center [578, 327] width 259 height 47
select select "Psychology"
click at [449, 304] on select "Allied Health Assistant Assessment ([MEDICAL_DATA] or [MEDICAL_DATA]) Behaviour…" at bounding box center [578, 327] width 259 height 47
click at [906, 411] on button "Search" at bounding box center [916, 408] width 123 height 45
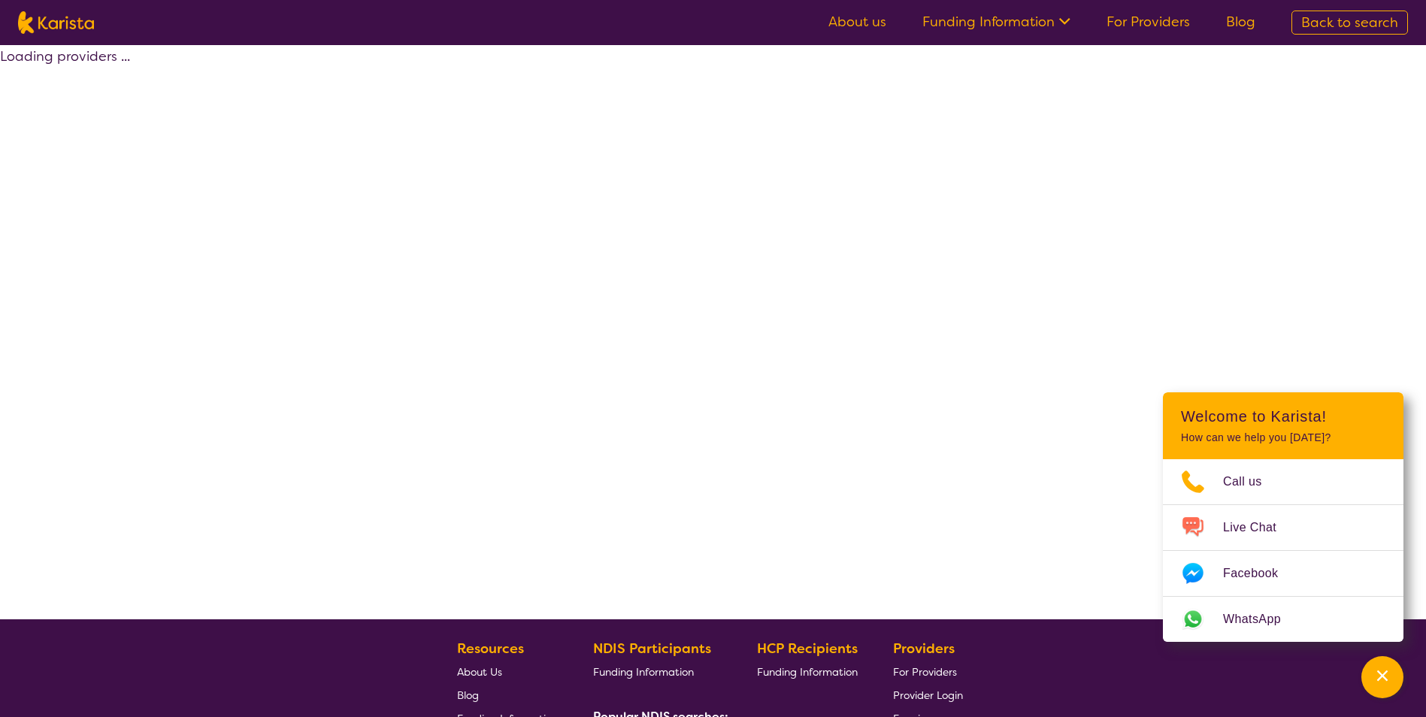
select select "by_score"
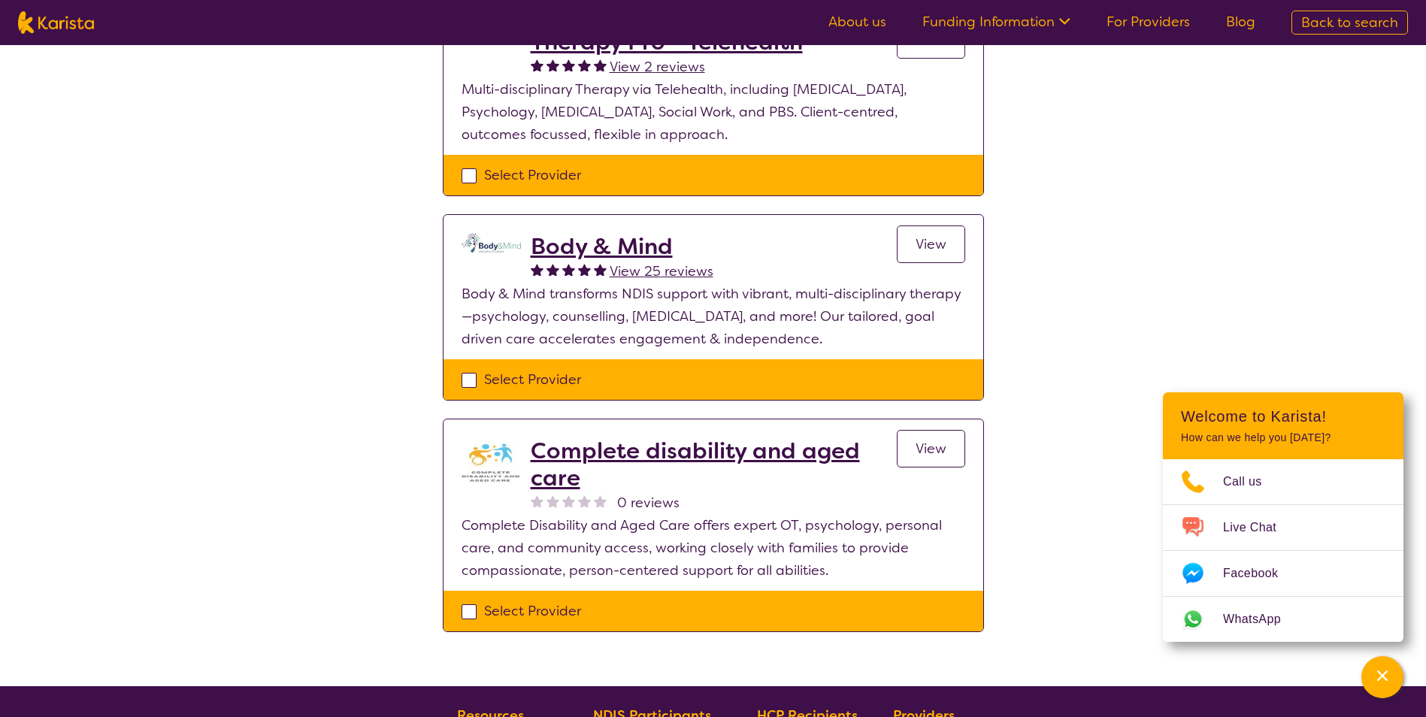
scroll to position [676, 0]
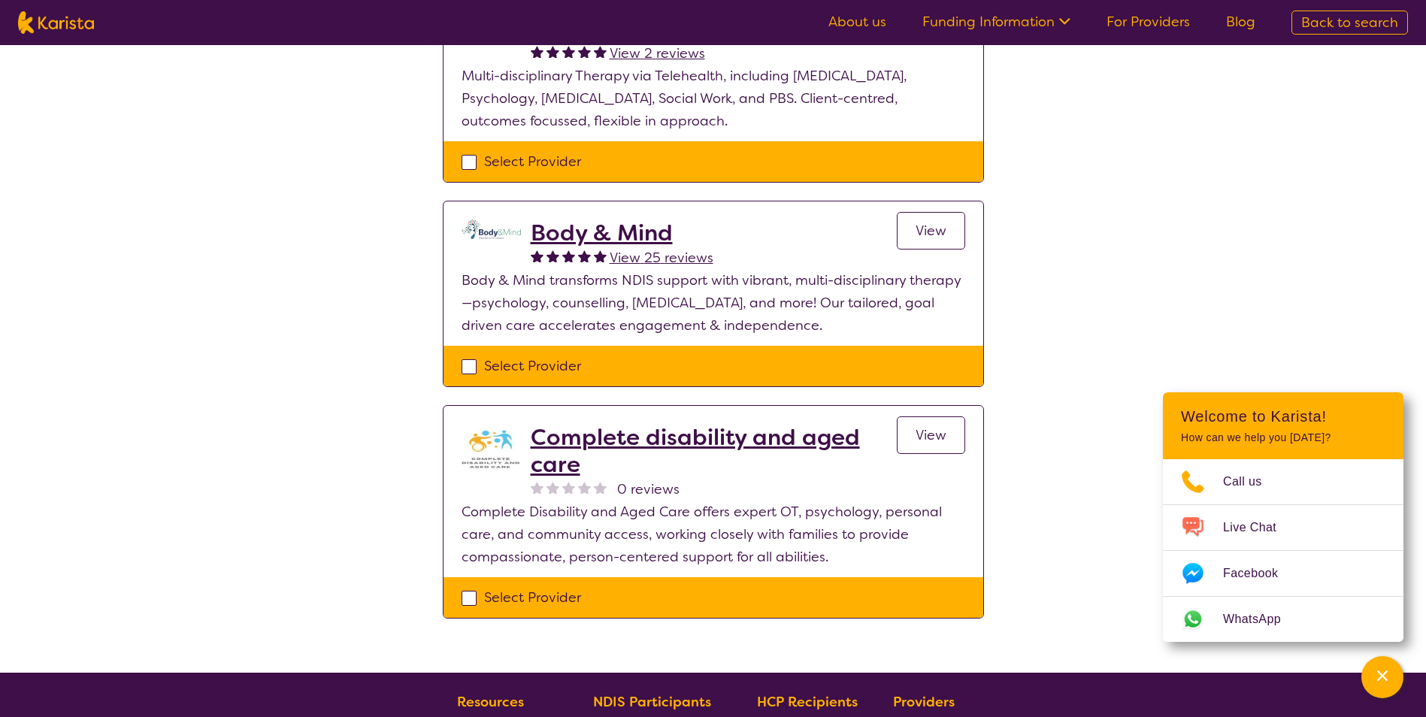
click at [726, 424] on h2 "Complete disability and aged care" at bounding box center [714, 451] width 366 height 54
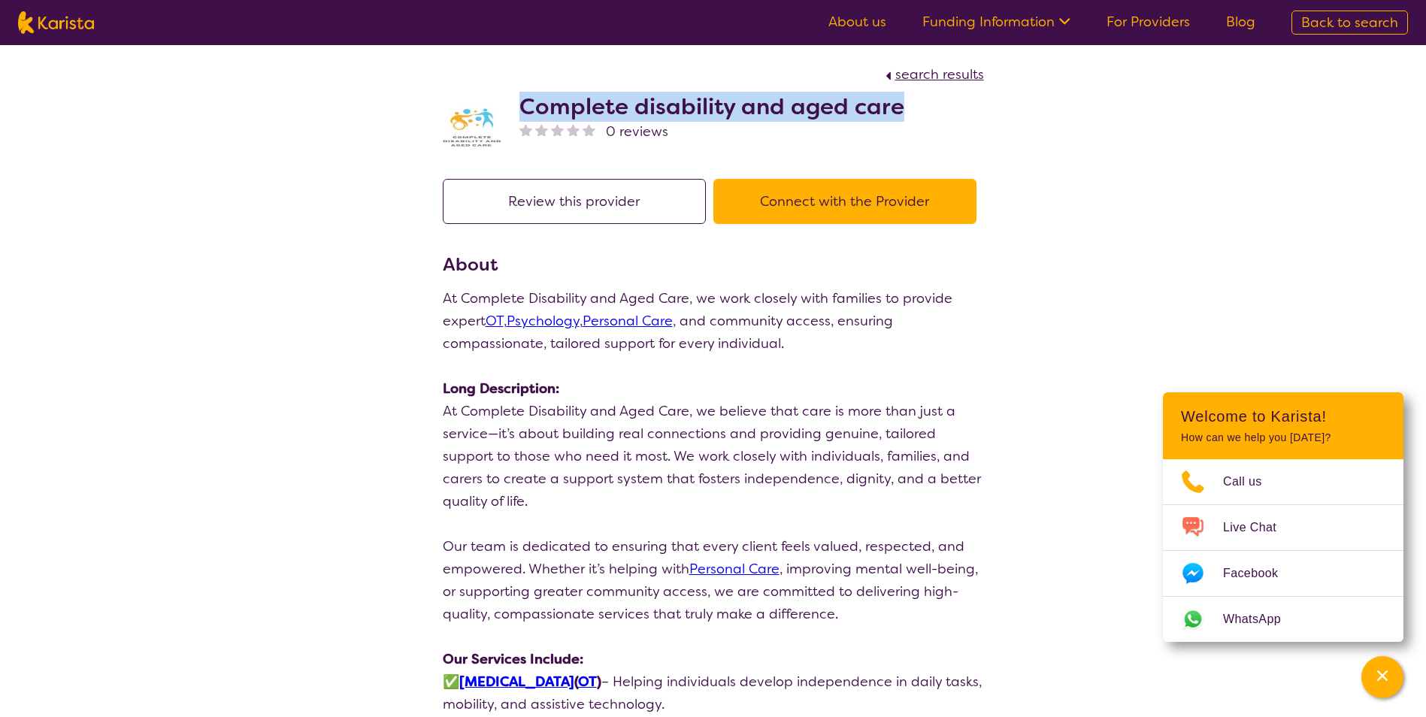
drag, startPoint x: 519, startPoint y: 106, endPoint x: 899, endPoint y: 100, distance: 379.6
click at [899, 100] on h2 "Complete disability and aged care" at bounding box center [711, 106] width 385 height 27
drag, startPoint x: 899, startPoint y: 100, endPoint x: 882, endPoint y: 107, distance: 18.6
